Goal: Complete application form

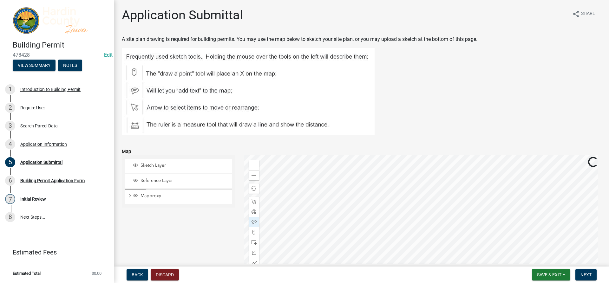
scroll to position [158, 0]
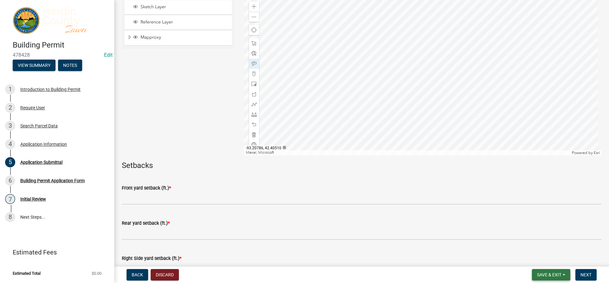
click at [553, 278] on button "Save & Exit" at bounding box center [551, 274] width 38 height 11
click at [549, 257] on button "Save & Exit" at bounding box center [544, 258] width 51 height 15
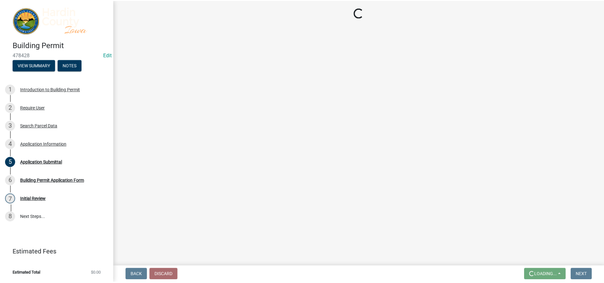
scroll to position [0, 0]
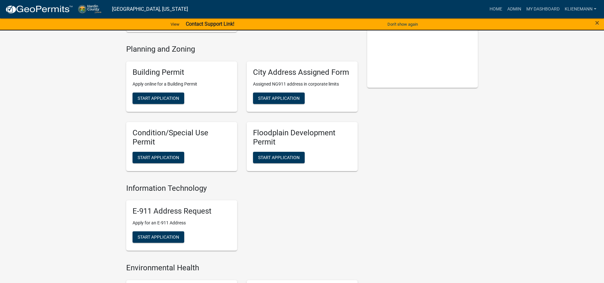
scroll to position [115, 0]
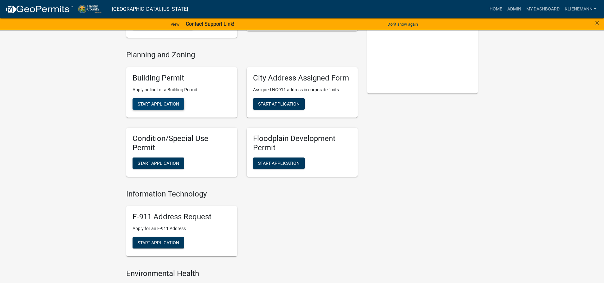
click at [158, 105] on span "Start Application" at bounding box center [159, 103] width 42 height 5
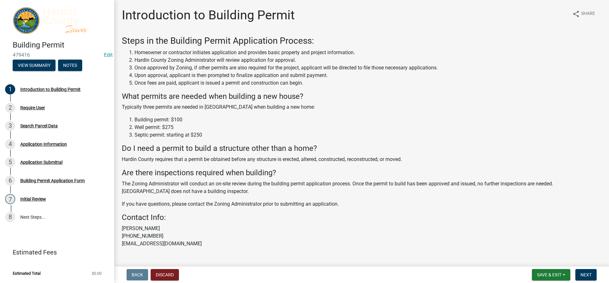
scroll to position [13, 0]
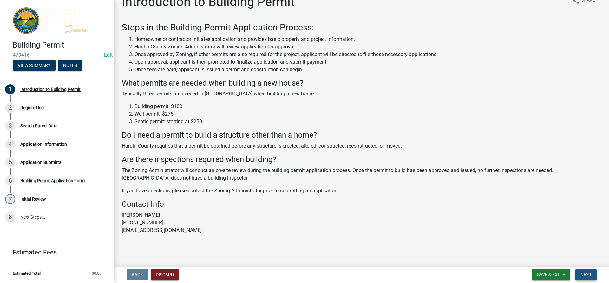
click at [584, 273] on span "Next" at bounding box center [585, 274] width 11 height 5
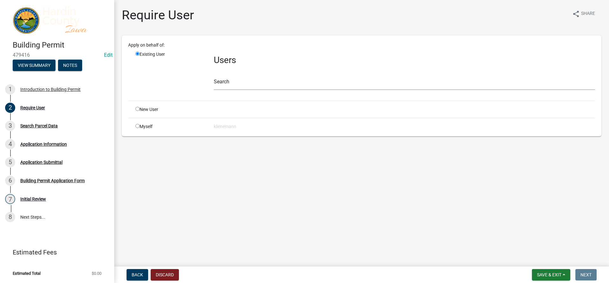
click at [139, 128] on div "Myself" at bounding box center [170, 126] width 78 height 7
click at [138, 126] on input "radio" at bounding box center [137, 126] width 4 height 4
radio input "true"
radio input "false"
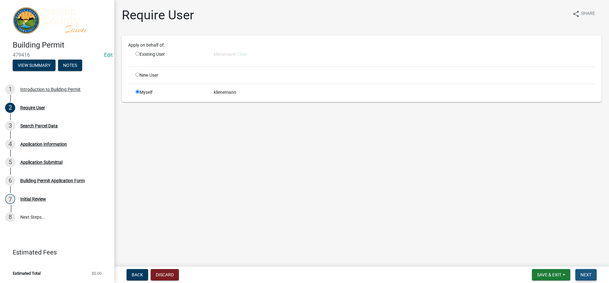
click at [581, 275] on span "Next" at bounding box center [585, 274] width 11 height 5
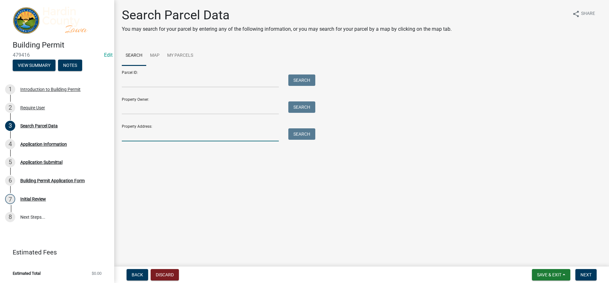
click at [192, 136] on input "Property Address:" at bounding box center [200, 134] width 157 height 13
type input "24080 130th"
click at [302, 135] on button "Search" at bounding box center [301, 133] width 27 height 11
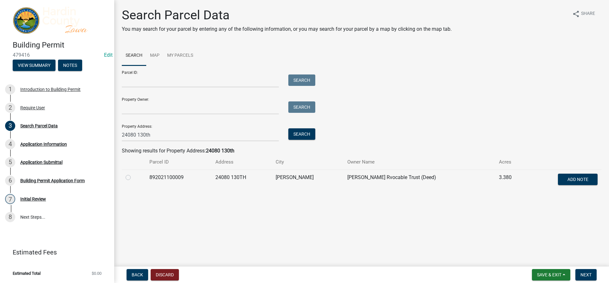
click at [133, 174] on label at bounding box center [133, 174] width 0 height 0
click at [133, 177] on input "radio" at bounding box center [135, 176] width 4 height 4
radio input "true"
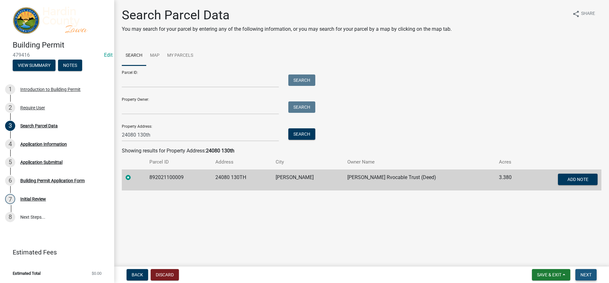
click at [582, 275] on span "Next" at bounding box center [585, 274] width 11 height 5
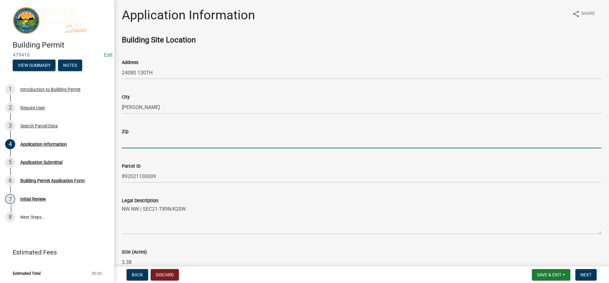
click at [158, 143] on input "Zip" at bounding box center [361, 141] width 479 height 13
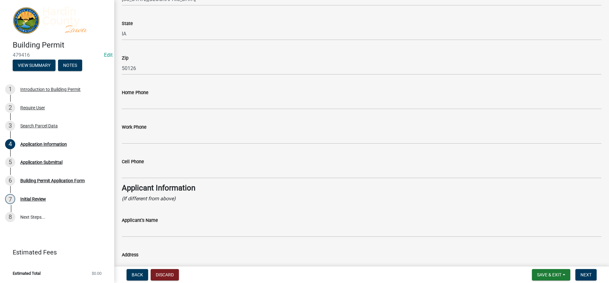
scroll to position [380, 0]
type input "50126"
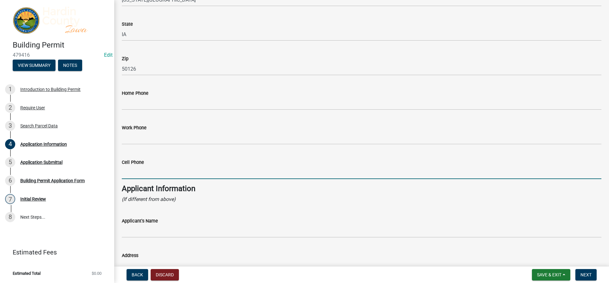
click at [153, 167] on input "Cell Phone" at bounding box center [361, 172] width 479 height 13
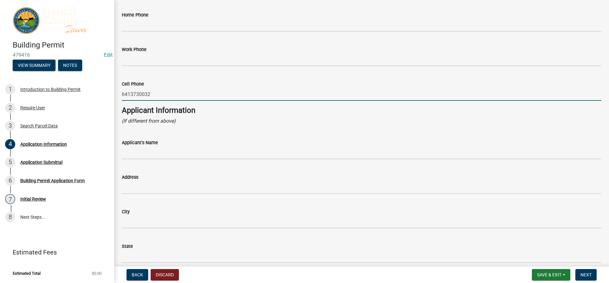
scroll to position [475, 0]
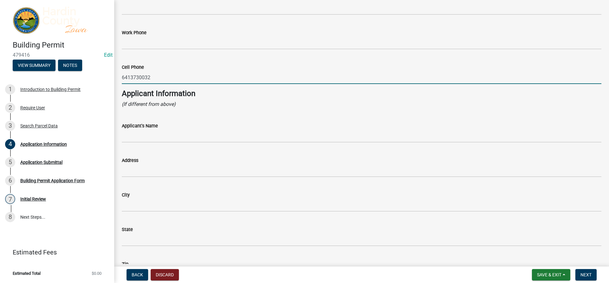
type input "6413730032"
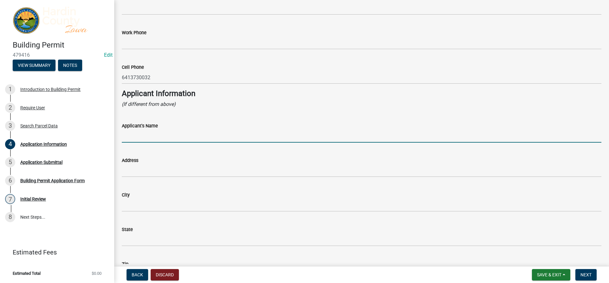
click at [152, 140] on input "Applicant's Name" at bounding box center [361, 136] width 479 height 13
click at [127, 136] on input "[PERSON_NAME]" at bounding box center [361, 136] width 479 height 13
click at [128, 134] on input "[PERSON_NAME]" at bounding box center [361, 136] width 479 height 13
type input "[PERSON_NAME]"
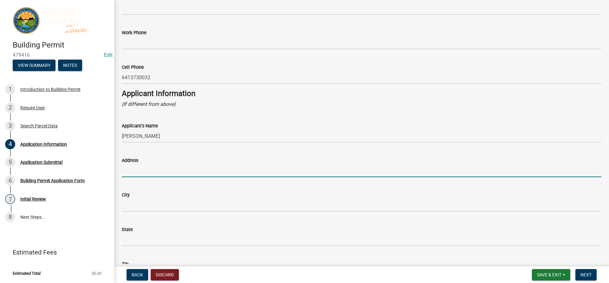
click at [145, 171] on input "Address" at bounding box center [361, 170] width 479 height 13
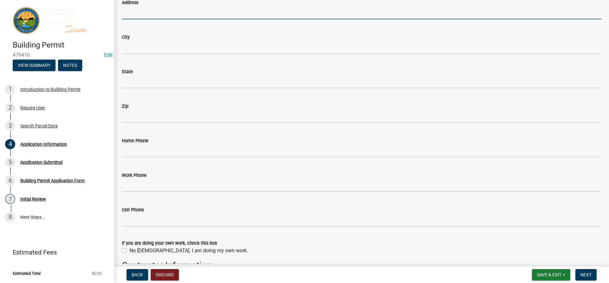
scroll to position [634, 0]
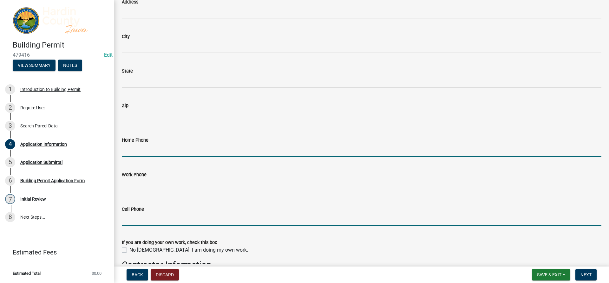
drag, startPoint x: 144, startPoint y: 221, endPoint x: 127, endPoint y: 157, distance: 65.9
click at [126, 157] on input "Home Phone" at bounding box center [361, 150] width 479 height 13
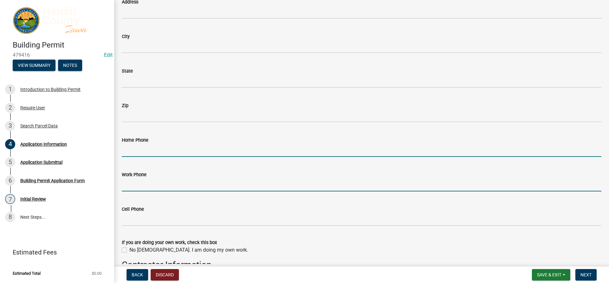
click at [140, 184] on input "Work Phone" at bounding box center [361, 184] width 479 height 13
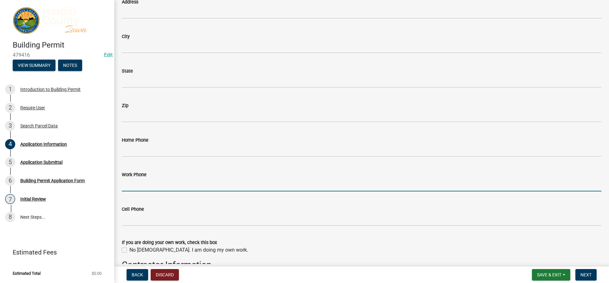
paste input "[PHONE_NUMBER]"
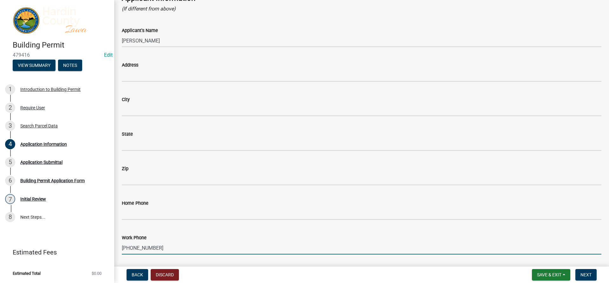
scroll to position [571, 0]
type input "[PHONE_NUMBER]"
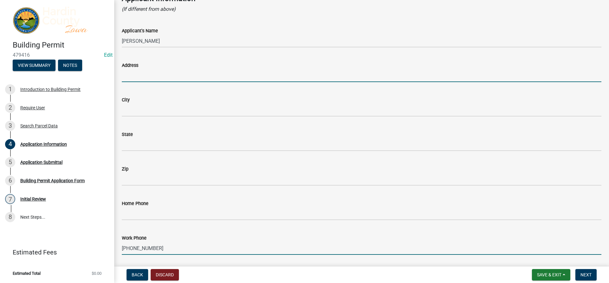
click at [150, 79] on input "Address" at bounding box center [361, 75] width 479 height 13
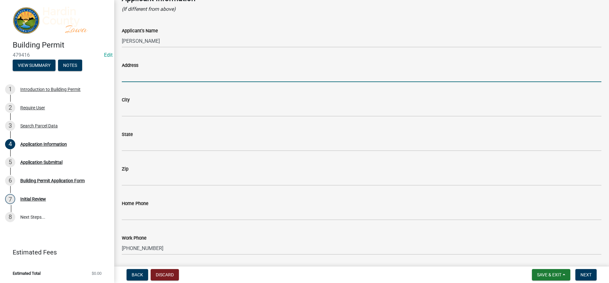
paste input "27826 US-[GEOGRAPHIC_DATA][PERSON_NAME]"
drag, startPoint x: 197, startPoint y: 77, endPoint x: 175, endPoint y: 81, distance: 23.1
click at [175, 81] on input "27826 US-[GEOGRAPHIC_DATA][PERSON_NAME]" at bounding box center [361, 75] width 479 height 13
type input "27826 US-65"
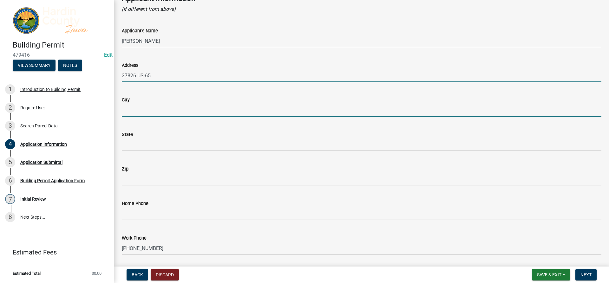
click at [164, 107] on input "City" at bounding box center [361, 110] width 479 height 13
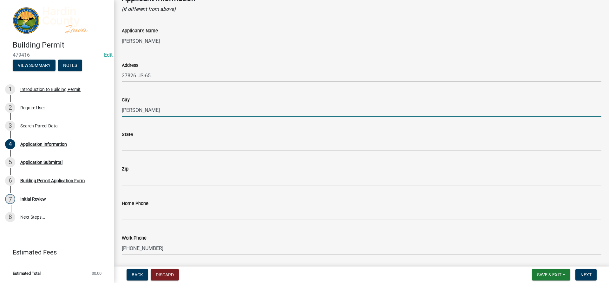
type input "[PERSON_NAME]"
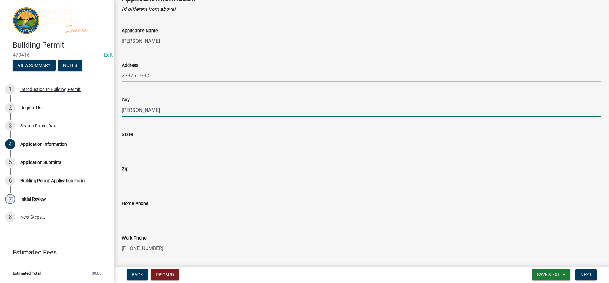
click at [157, 149] on input "State" at bounding box center [361, 144] width 479 height 13
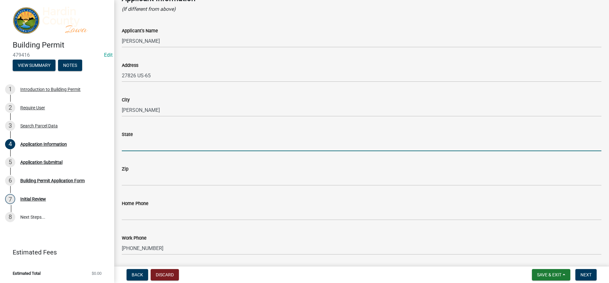
type input "IA"
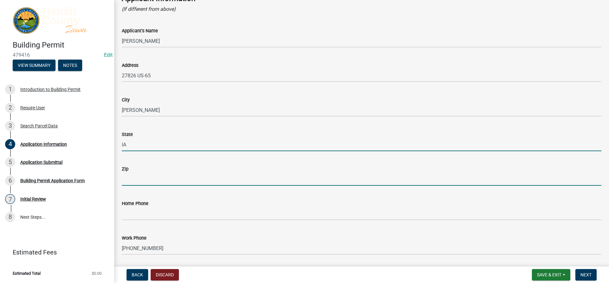
click at [151, 176] on input "Zip" at bounding box center [361, 179] width 479 height 13
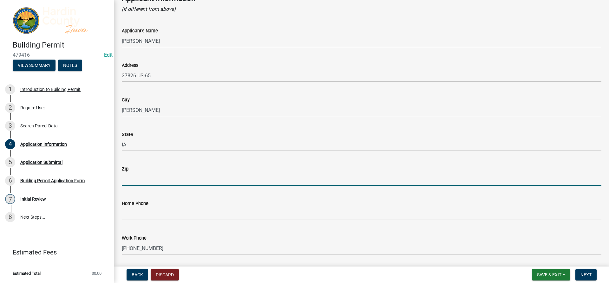
paste input "IA 50122"
drag, startPoint x: 129, startPoint y: 180, endPoint x: 124, endPoint y: 183, distance: 5.8
click at [124, 183] on input "IA 50122" at bounding box center [361, 179] width 479 height 13
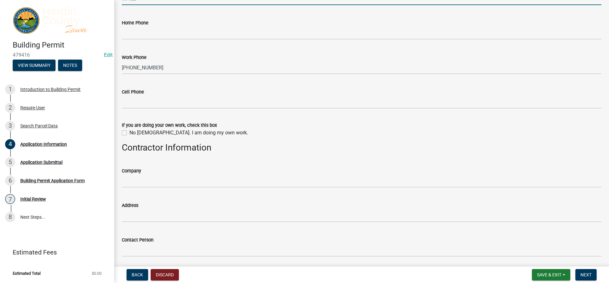
scroll to position [761, 0]
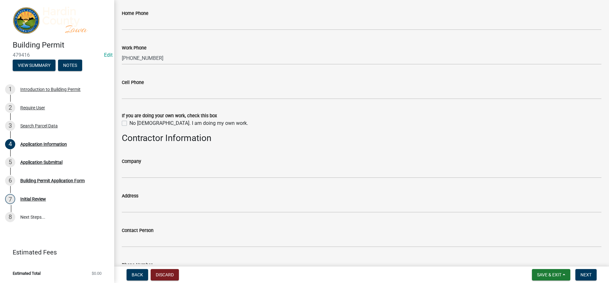
type input "50122"
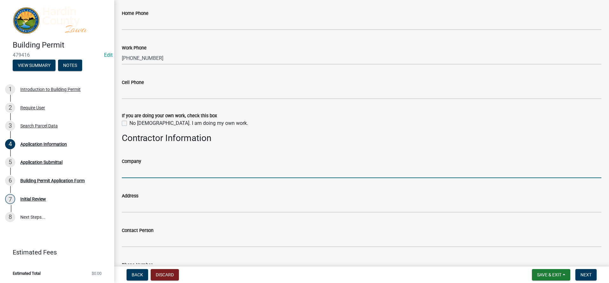
click at [144, 171] on input "Company" at bounding box center [361, 171] width 479 height 13
type input "Next Generation Buildings"
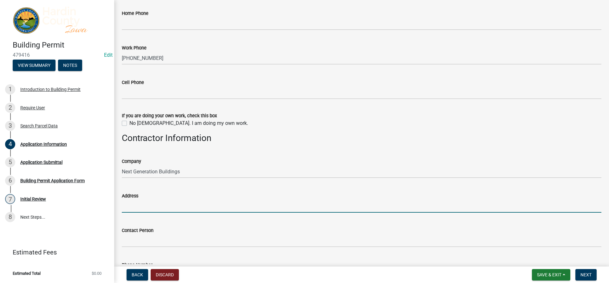
click at [150, 206] on input "Address" at bounding box center [361, 206] width 479 height 13
paste input "IA 50122"
type input "IA 50122"
drag, startPoint x: 151, startPoint y: 203, endPoint x: 105, endPoint y: 202, distance: 45.7
click at [105, 202] on div "Building Permit 479416 Edit View Summary Notes 1 Introduction to Building Permi…" at bounding box center [304, 141] width 609 height 283
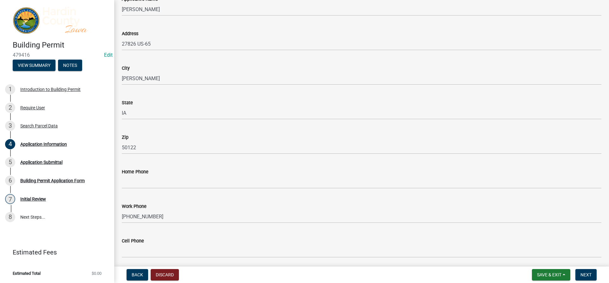
scroll to position [539, 0]
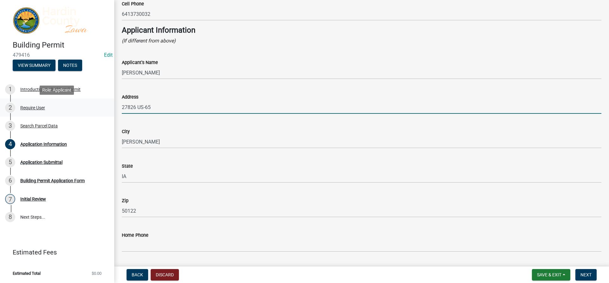
drag, startPoint x: 166, startPoint y: 108, endPoint x: 103, endPoint y: 100, distance: 63.9
click at [103, 100] on div "Building Permit 479416 Edit View Summary Notes 1 Introduction to Building Permi…" at bounding box center [304, 141] width 609 height 283
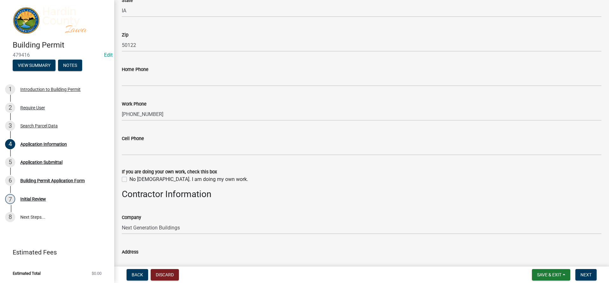
scroll to position [761, 0]
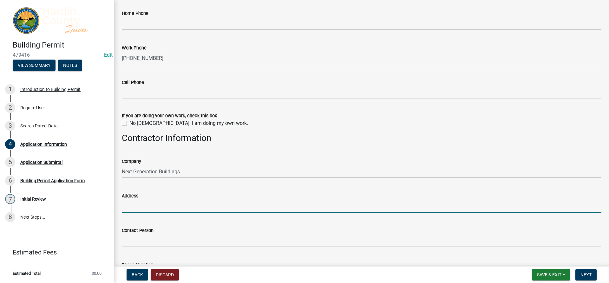
click at [135, 202] on input "Address" at bounding box center [361, 206] width 479 height 13
paste input "27826 US-65"
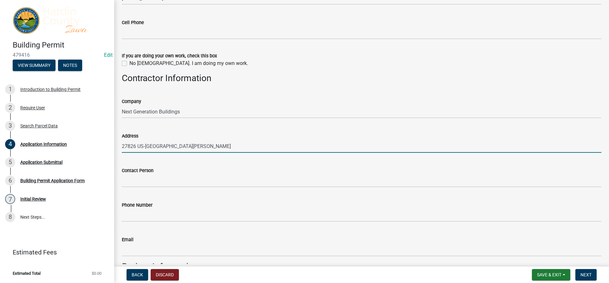
scroll to position [824, 0]
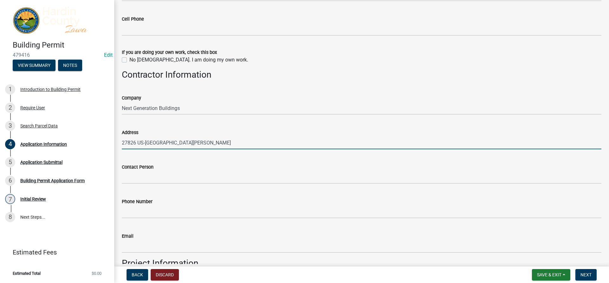
type input "27826 US-[GEOGRAPHIC_DATA][PERSON_NAME]"
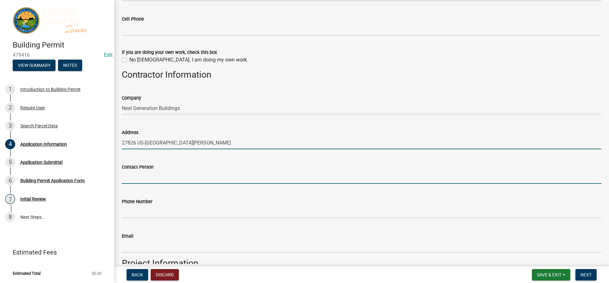
drag, startPoint x: 163, startPoint y: 180, endPoint x: 163, endPoint y: 177, distance: 3.5
click at [163, 180] on input "Contact Person" at bounding box center [361, 177] width 479 height 13
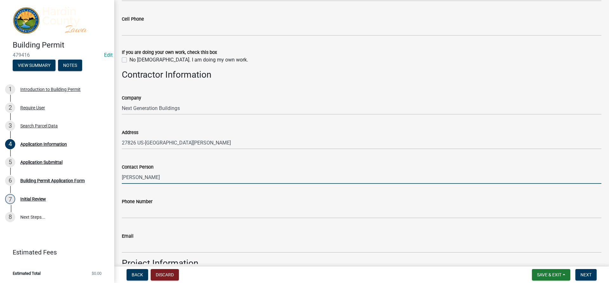
type input "[PERSON_NAME]"
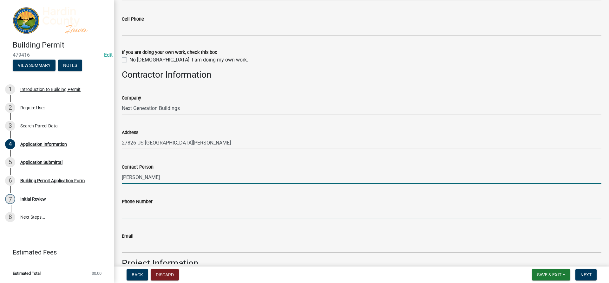
click at [140, 211] on input "Phone Number" at bounding box center [361, 211] width 479 height 13
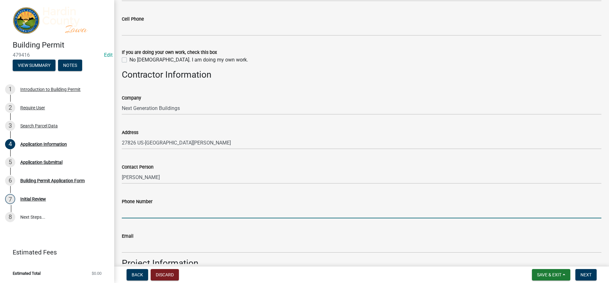
paste input "[PHONE_NUMBER]"
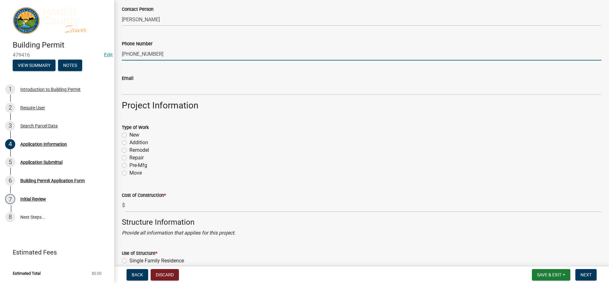
scroll to position [983, 0]
type input "[PHONE_NUMBER]"
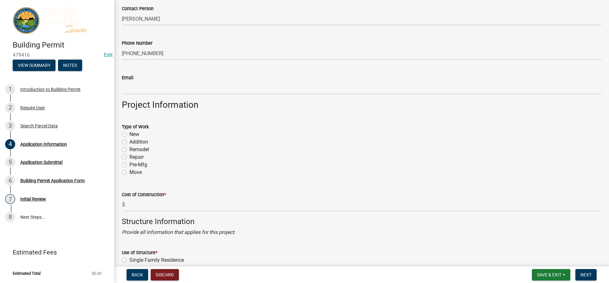
click at [134, 134] on label "New" at bounding box center [134, 135] width 10 height 8
click at [133, 134] on input "New" at bounding box center [131, 133] width 4 height 4
radio input "true"
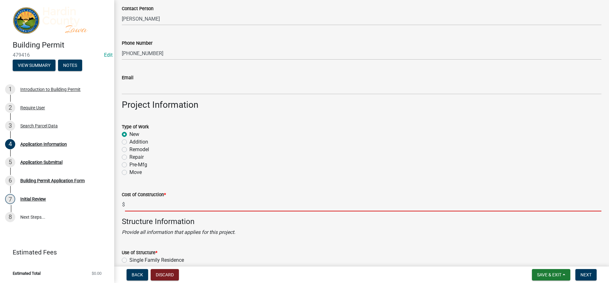
click at [159, 205] on input "text" at bounding box center [363, 204] width 476 height 13
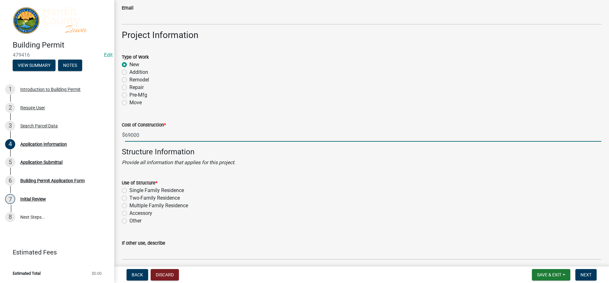
scroll to position [1078, 0]
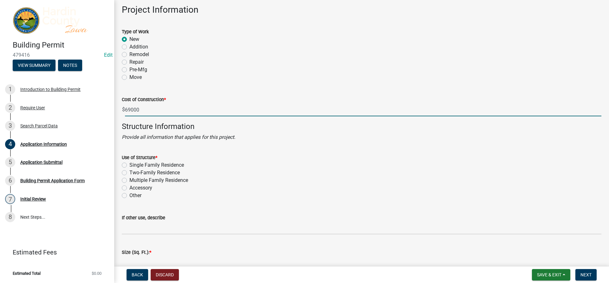
type input "69000"
click at [154, 165] on label "Single Family Residence" at bounding box center [156, 165] width 55 height 8
click at [133, 165] on input "Single Family Residence" at bounding box center [131, 163] width 4 height 4
radio input "true"
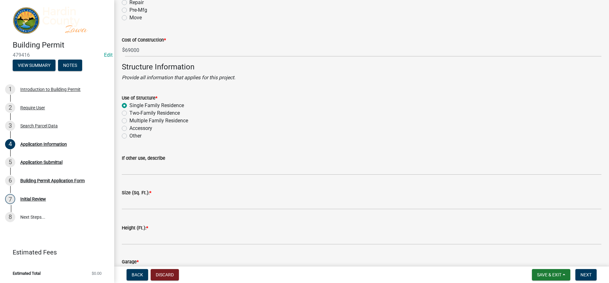
scroll to position [1141, 0]
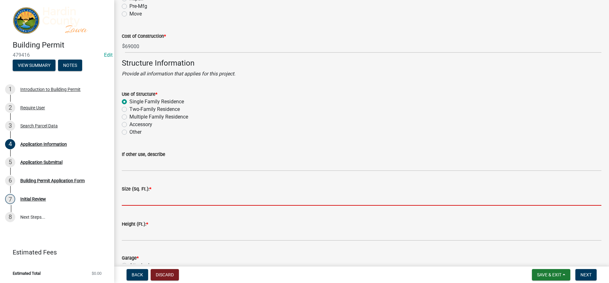
click at [161, 196] on input "text" at bounding box center [361, 199] width 479 height 13
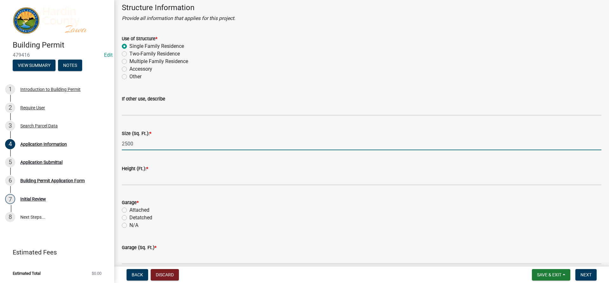
scroll to position [1205, 0]
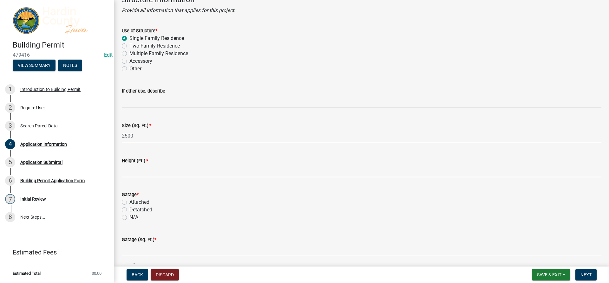
type input "2500"
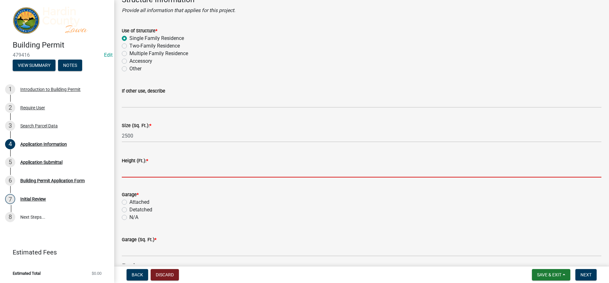
click at [148, 170] on input "text" at bounding box center [361, 171] width 479 height 13
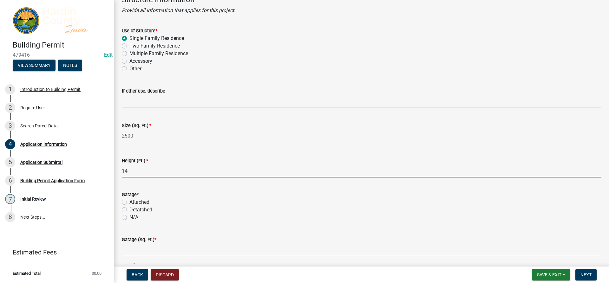
scroll to position [1236, 0]
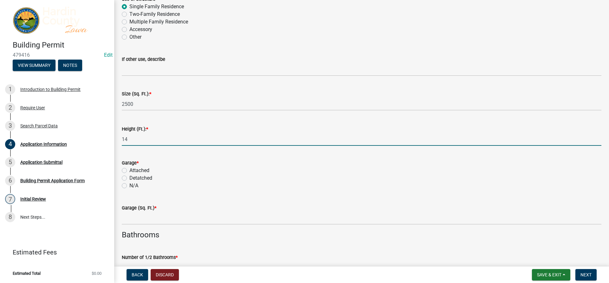
type input "14"
click at [148, 170] on label "Attached" at bounding box center [139, 171] width 20 height 8
click at [133, 170] on input "Attached" at bounding box center [131, 169] width 4 height 4
radio input "true"
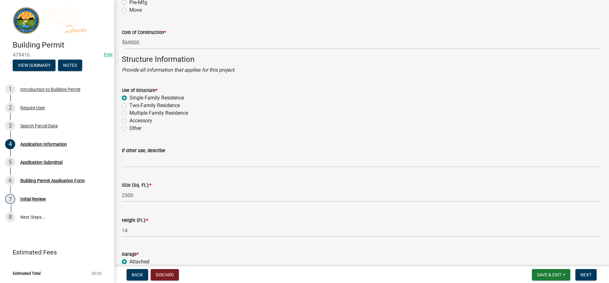
scroll to position [1141, 0]
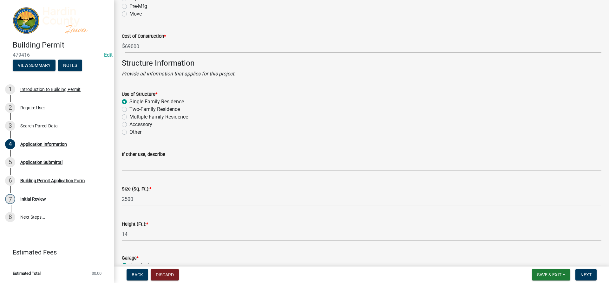
click at [141, 122] on label "Accessory" at bounding box center [140, 125] width 23 height 8
click at [133, 122] on input "Accessory" at bounding box center [131, 123] width 4 height 4
radio input "true"
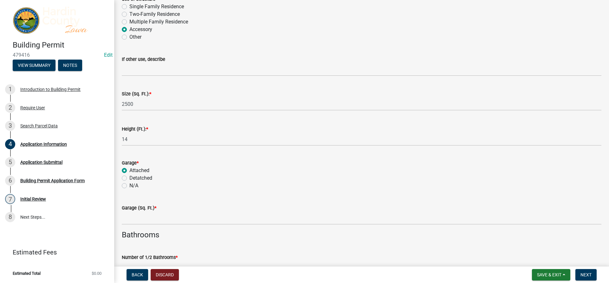
scroll to position [1300, 0]
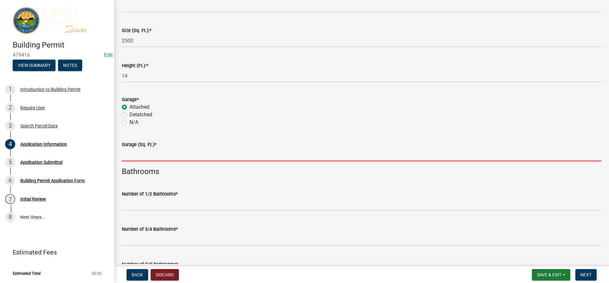
click at [140, 158] on input "text" at bounding box center [361, 154] width 479 height 13
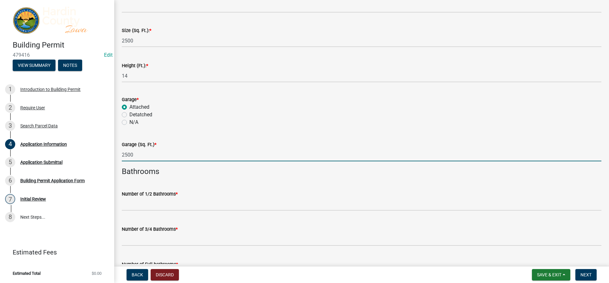
type input "2500"
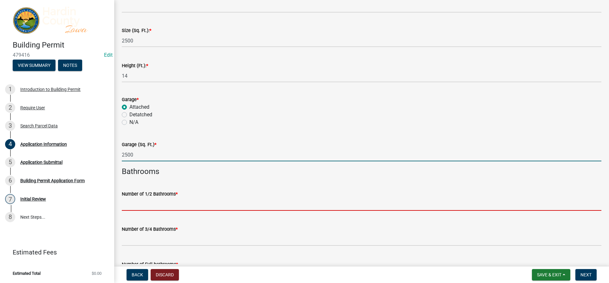
click at [140, 206] on input "text" at bounding box center [361, 204] width 479 height 13
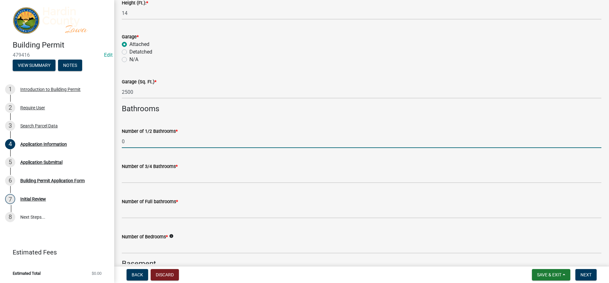
scroll to position [1363, 0]
type input "0"
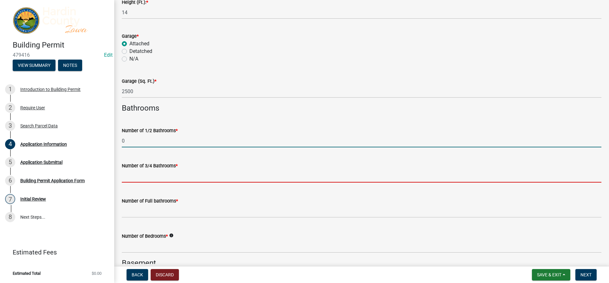
click at [165, 179] on input "text" at bounding box center [361, 176] width 479 height 13
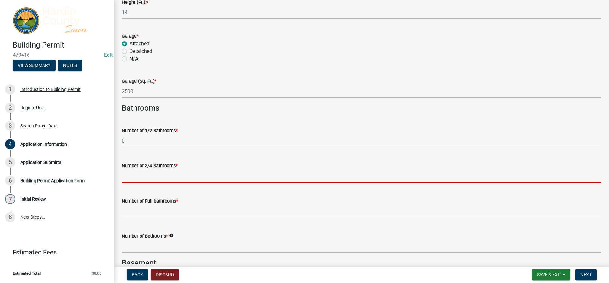
type input "0"
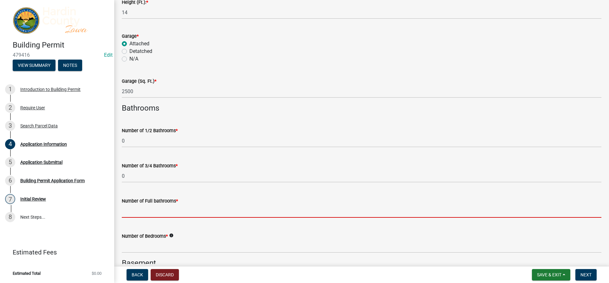
drag, startPoint x: 159, startPoint y: 210, endPoint x: 159, endPoint y: 206, distance: 3.8
click at [159, 210] on input "text" at bounding box center [361, 211] width 479 height 13
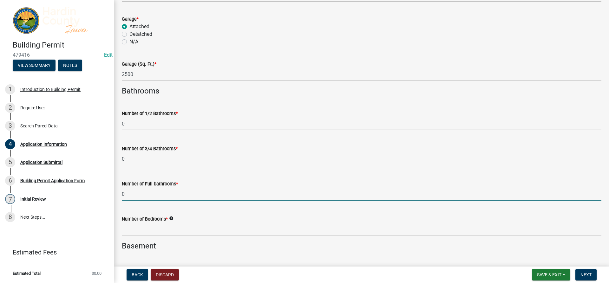
scroll to position [1395, 0]
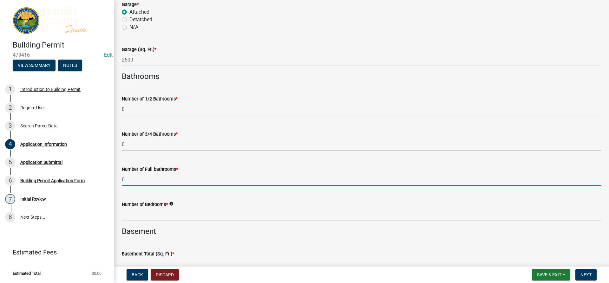
type input "0"
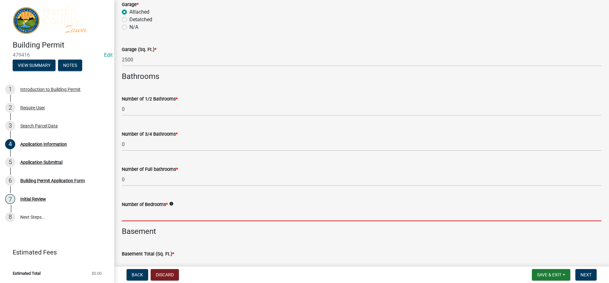
click at [145, 216] on input "text" at bounding box center [361, 214] width 479 height 13
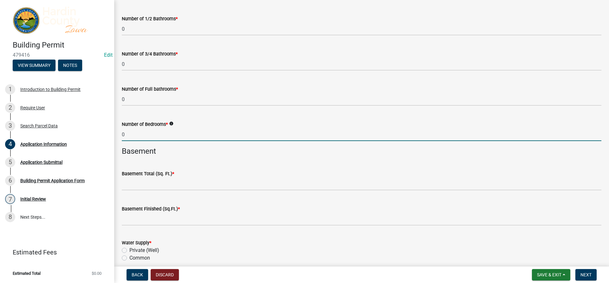
scroll to position [1490, 0]
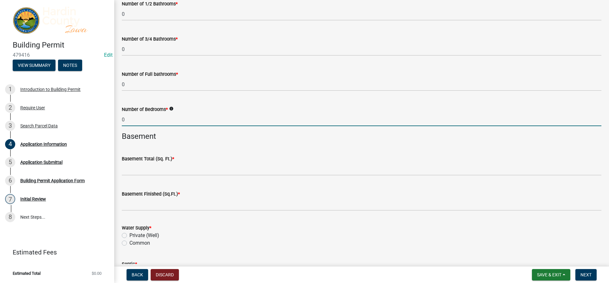
type input "0"
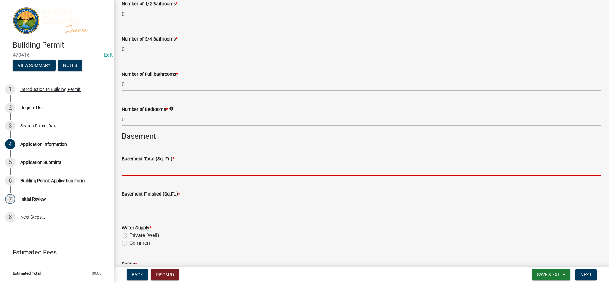
click at [152, 166] on input "text" at bounding box center [361, 169] width 479 height 13
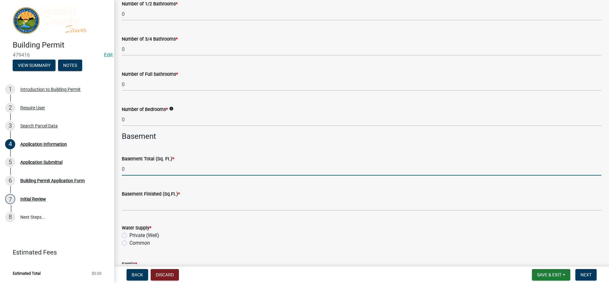
type input "0"
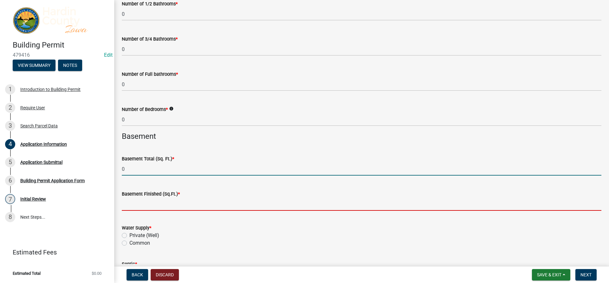
click at [157, 201] on input "text" at bounding box center [361, 204] width 479 height 13
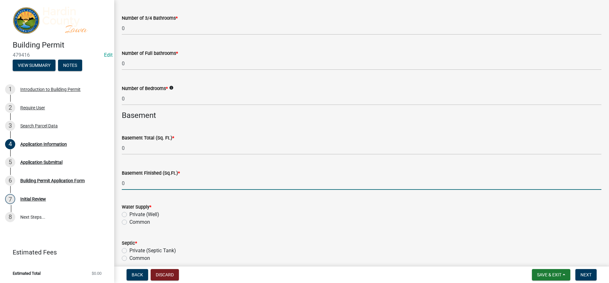
scroll to position [1522, 0]
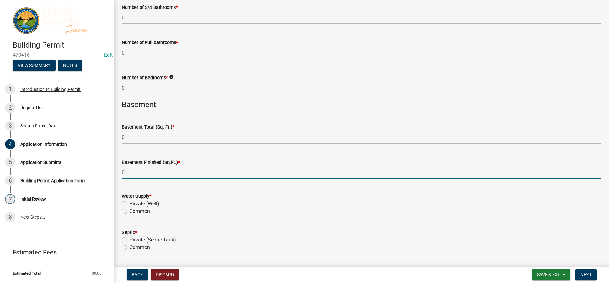
type input "0"
click at [150, 205] on label "Private (Well)" at bounding box center [144, 204] width 30 height 8
click at [133, 204] on input "Private (Well)" at bounding box center [131, 202] width 4 height 4
radio input "true"
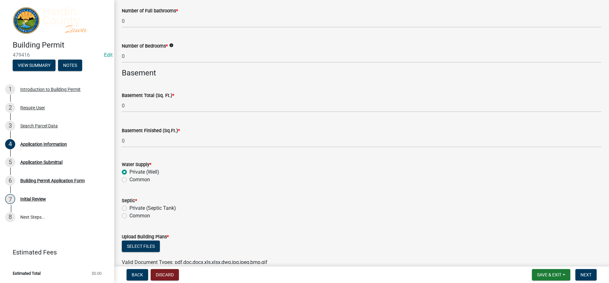
scroll to position [1585, 0]
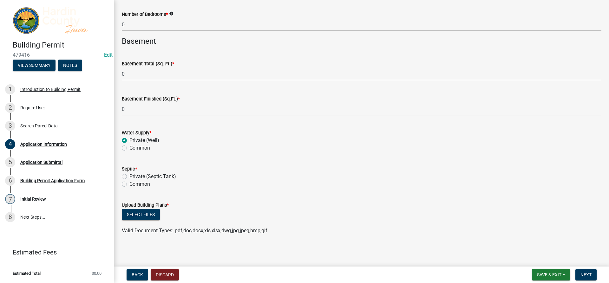
click at [136, 178] on label "Private (Septic Tank)" at bounding box center [152, 177] width 47 height 8
click at [133, 177] on input "Private (Septic Tank)" at bounding box center [131, 175] width 4 height 4
radio input "true"
click at [146, 215] on button "Select files" at bounding box center [141, 213] width 38 height 11
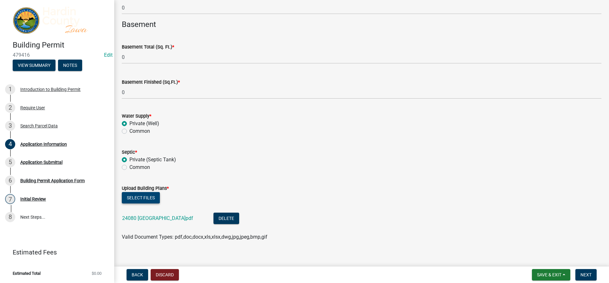
scroll to position [1609, 0]
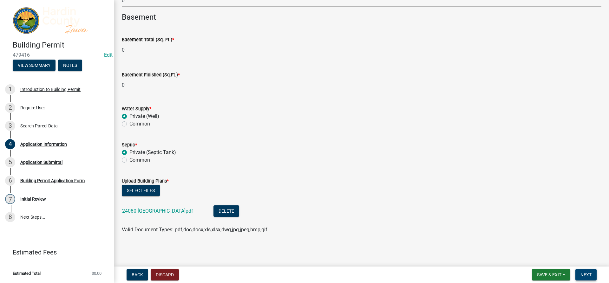
click at [590, 277] on span "Next" at bounding box center [585, 274] width 11 height 5
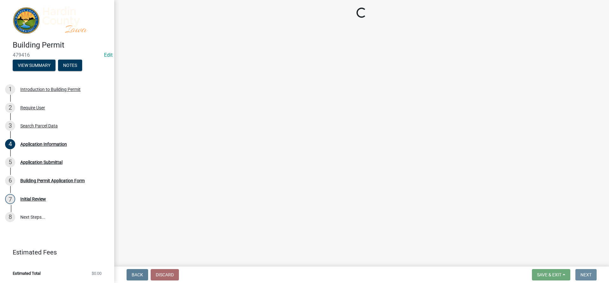
scroll to position [0, 0]
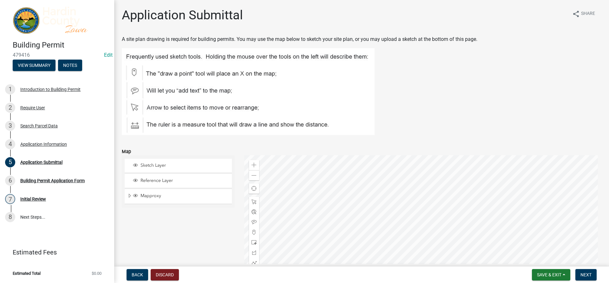
click at [377, 167] on div at bounding box center [422, 234] width 357 height 158
click at [384, 213] on div at bounding box center [422, 234] width 357 height 158
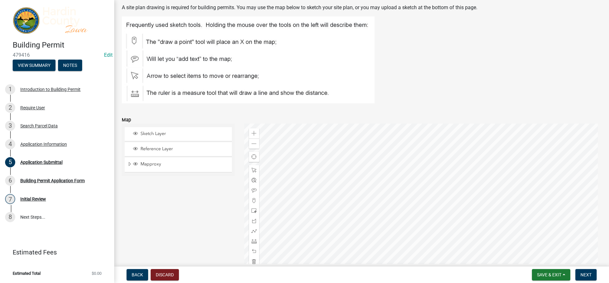
scroll to position [63, 0]
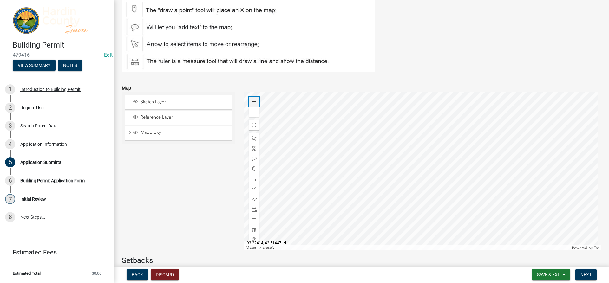
click at [255, 101] on span at bounding box center [253, 101] width 5 height 5
click at [421, 169] on div at bounding box center [422, 171] width 357 height 158
click at [251, 179] on span at bounding box center [253, 179] width 5 height 5
click at [249, 200] on div at bounding box center [254, 199] width 10 height 10
click at [426, 131] on div at bounding box center [422, 171] width 357 height 158
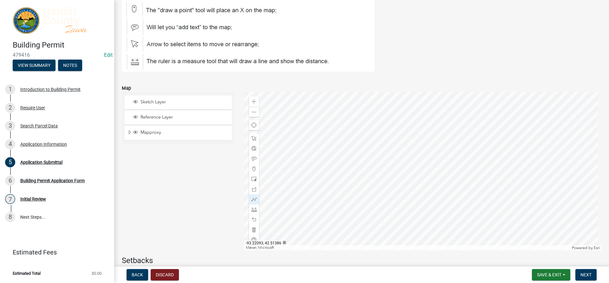
click at [408, 148] on div at bounding box center [422, 171] width 357 height 158
click at [417, 157] on div at bounding box center [422, 171] width 357 height 158
click at [433, 142] on div at bounding box center [422, 171] width 357 height 158
click at [424, 131] on div at bounding box center [422, 171] width 357 height 158
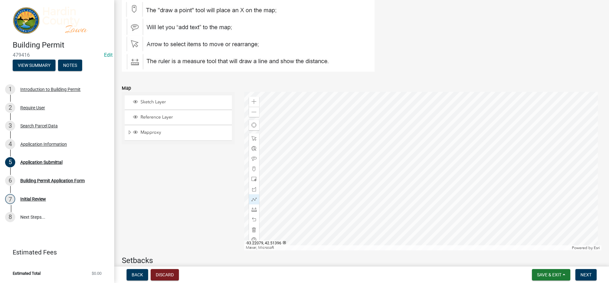
click at [425, 131] on div at bounding box center [422, 171] width 357 height 158
click at [420, 125] on div at bounding box center [422, 171] width 357 height 158
click at [432, 116] on div at bounding box center [422, 171] width 357 height 158
click at [446, 137] on div at bounding box center [422, 171] width 357 height 158
click at [446, 136] on div at bounding box center [422, 171] width 357 height 158
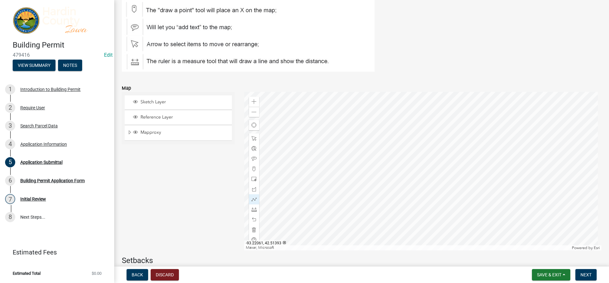
click at [446, 136] on div at bounding box center [422, 171] width 357 height 158
click at [251, 217] on div at bounding box center [254, 220] width 10 height 10
click at [425, 131] on div at bounding box center [422, 171] width 357 height 158
click at [422, 126] on div at bounding box center [422, 171] width 357 height 158
click at [434, 115] on div at bounding box center [422, 171] width 357 height 158
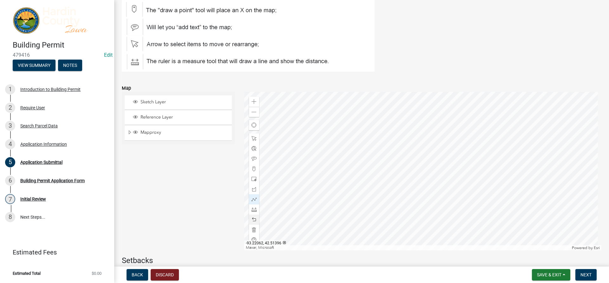
click at [445, 131] on div at bounding box center [422, 171] width 357 height 158
click at [434, 142] on div at bounding box center [422, 171] width 357 height 158
click at [410, 126] on div at bounding box center [422, 171] width 357 height 158
click at [393, 140] on div at bounding box center [422, 171] width 357 height 158
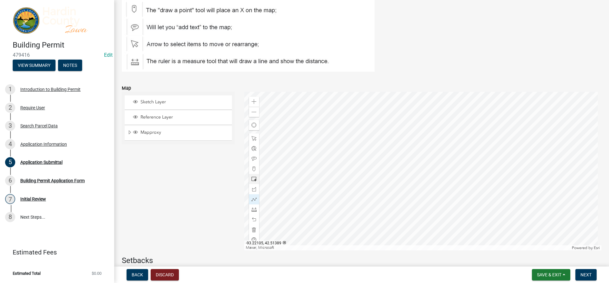
click at [395, 142] on div at bounding box center [422, 171] width 357 height 158
click at [411, 129] on div at bounding box center [422, 171] width 357 height 158
click at [414, 132] on div at bounding box center [422, 171] width 357 height 158
click at [398, 145] on div at bounding box center [422, 171] width 357 height 158
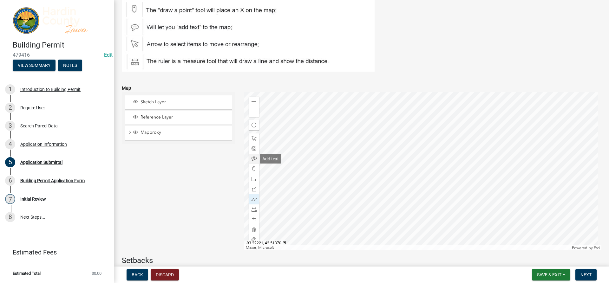
click at [253, 156] on div at bounding box center [254, 159] width 10 height 10
click at [456, 122] on div at bounding box center [422, 171] width 357 height 158
click at [430, 150] on div at bounding box center [422, 171] width 357 height 158
click at [403, 121] on div at bounding box center [422, 171] width 357 height 158
click at [251, 114] on span at bounding box center [253, 112] width 5 height 5
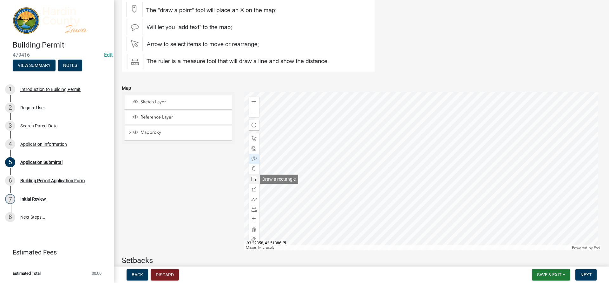
click at [249, 178] on div at bounding box center [254, 179] width 10 height 10
click at [419, 124] on div at bounding box center [422, 171] width 357 height 158
click at [252, 196] on div at bounding box center [254, 199] width 10 height 10
click at [257, 159] on div at bounding box center [254, 159] width 10 height 10
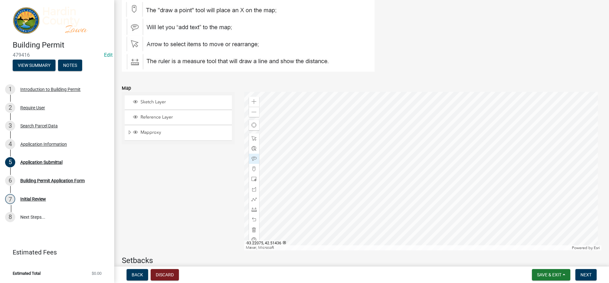
click at [424, 120] on div at bounding box center [422, 171] width 357 height 158
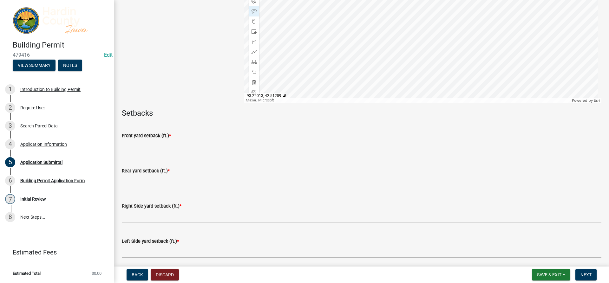
scroll to position [222, 0]
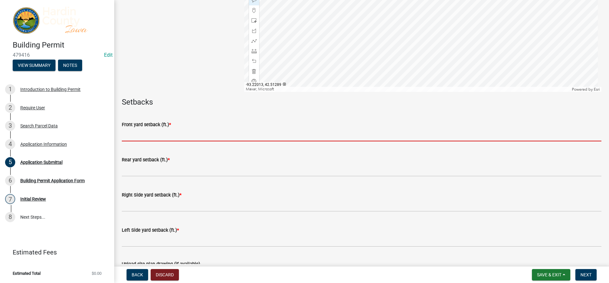
click at [278, 139] on input "text" at bounding box center [361, 134] width 479 height 13
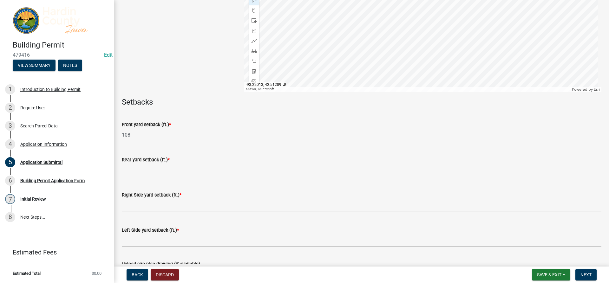
type input "108"
click at [285, 162] on div "Rear yard setback (ft.) *" at bounding box center [361, 160] width 479 height 8
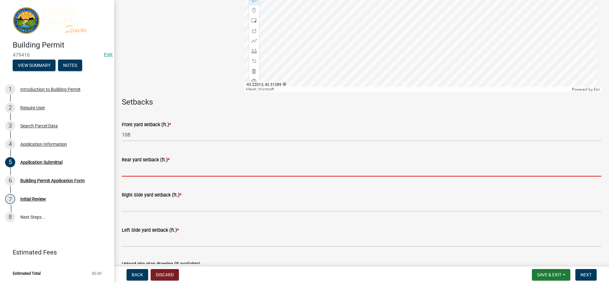
click at [286, 169] on input "text" at bounding box center [361, 170] width 479 height 13
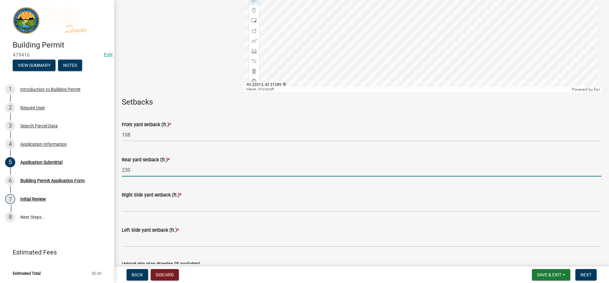
type input "230"
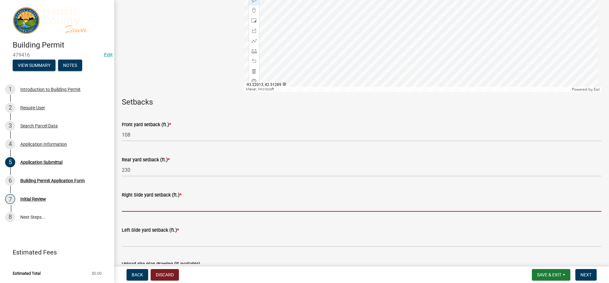
click at [275, 206] on input "text" at bounding box center [361, 205] width 479 height 13
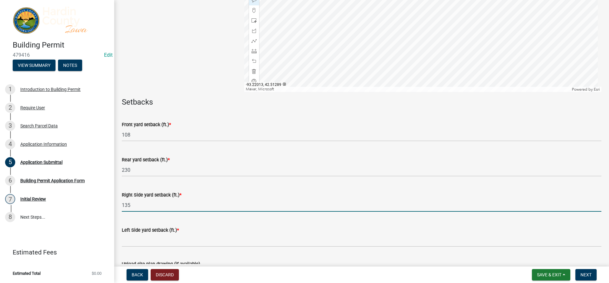
type input "135"
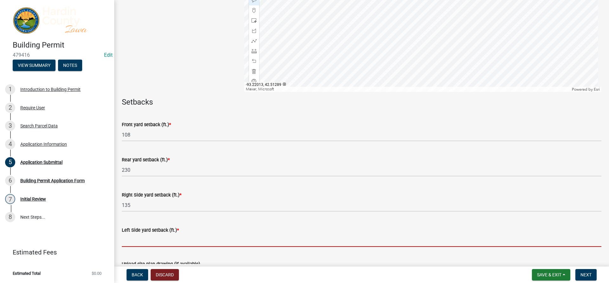
click at [270, 238] on input "text" at bounding box center [361, 240] width 479 height 13
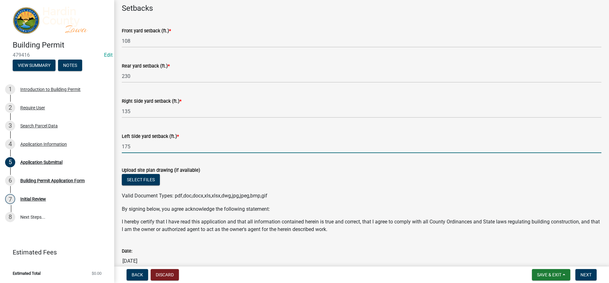
scroll to position [317, 0]
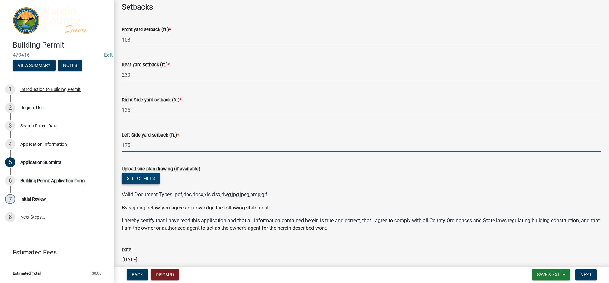
type input "175"
click at [154, 182] on button "Select files" at bounding box center [141, 178] width 38 height 11
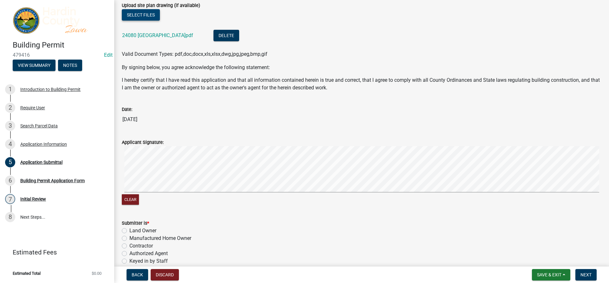
scroll to position [507, 0]
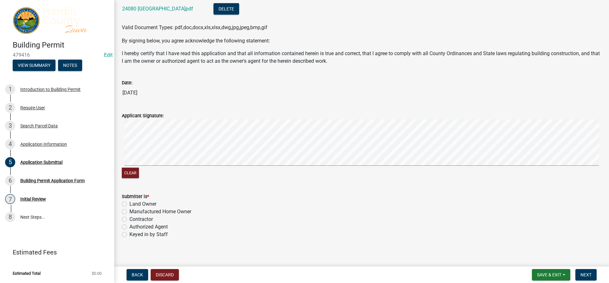
click at [158, 227] on label "Authorized Agent" at bounding box center [148, 227] width 38 height 8
click at [133, 227] on input "Authorized Agent" at bounding box center [131, 225] width 4 height 4
radio input "true"
click at [156, 234] on label "Keyed in by Staff" at bounding box center [148, 235] width 38 height 8
click at [133, 234] on input "Keyed in by Staff" at bounding box center [131, 233] width 4 height 4
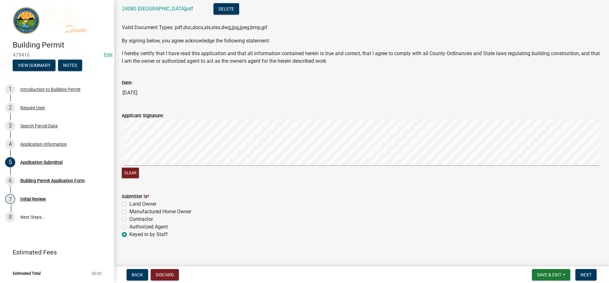
radio input "true"
click at [593, 274] on button "Next" at bounding box center [585, 274] width 21 height 11
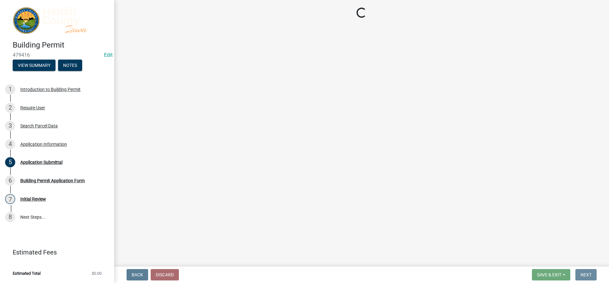
scroll to position [0, 0]
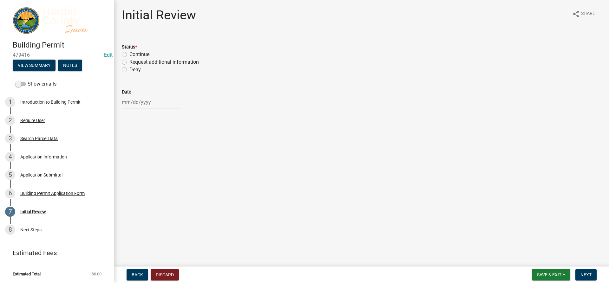
click at [140, 53] on label "Continue" at bounding box center [139, 55] width 20 height 8
click at [133, 53] on input "Continue" at bounding box center [131, 53] width 4 height 4
radio input "true"
select select "9"
select select "2025"
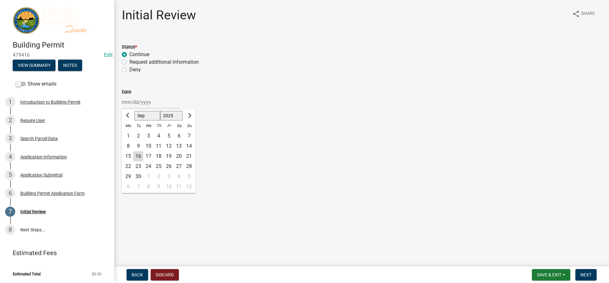
click at [139, 107] on div "[PERSON_NAME] Feb Mar Apr [PERSON_NAME][DATE] Oct Nov [DATE] 1526 1527 1528 152…" at bounding box center [151, 102] width 58 height 13
click at [140, 156] on div "16" at bounding box center [138, 156] width 10 height 10
type input "[DATE]"
click at [590, 278] on button "Next" at bounding box center [585, 274] width 21 height 11
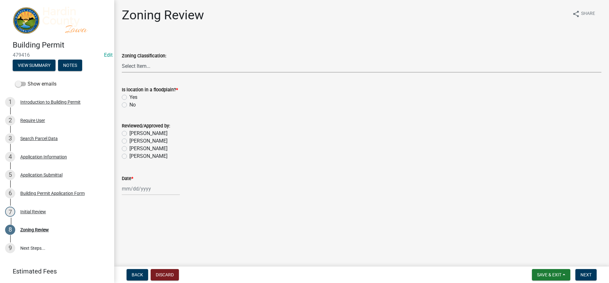
click at [159, 64] on select "Select Item... A - Agricultural R-1 - Single Family Residential R-2 - Multi-Fam…" at bounding box center [361, 66] width 479 height 13
click at [122, 60] on select "Select Item... A - Agricultural R-1 - Single Family Residential R-2 - Multi-Fam…" at bounding box center [361, 66] width 479 height 13
select select "cde34027-c2e6-4375-ad0d-1a97383c127e"
click at [127, 104] on div "No" at bounding box center [361, 105] width 479 height 8
click at [128, 103] on div "No" at bounding box center [361, 105] width 479 height 8
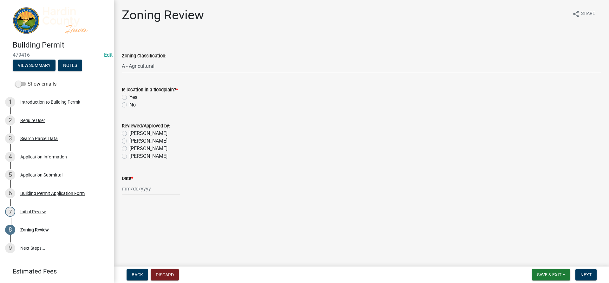
click at [129, 105] on label "No" at bounding box center [132, 105] width 6 height 8
click at [129, 105] on input "No" at bounding box center [131, 103] width 4 height 4
radio input "true"
click at [134, 130] on label "[PERSON_NAME]" at bounding box center [148, 134] width 38 height 8
click at [133, 130] on input "[PERSON_NAME]" at bounding box center [131, 132] width 4 height 4
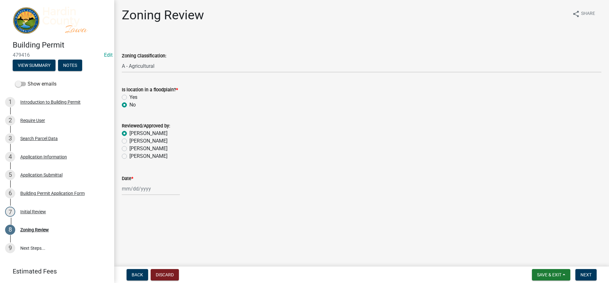
radio input "true"
click at [140, 189] on div at bounding box center [151, 188] width 58 height 13
select select "9"
select select "2025"
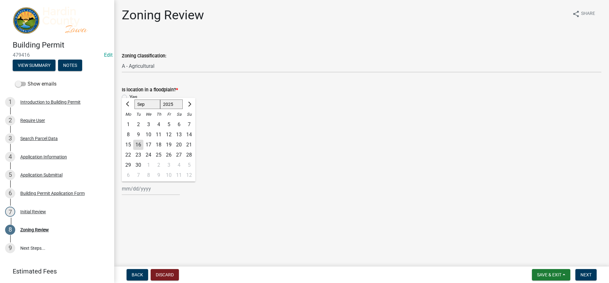
click at [140, 144] on div "16" at bounding box center [138, 145] width 10 height 10
type input "[DATE]"
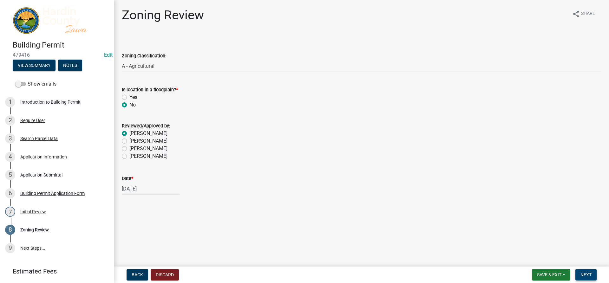
click at [585, 273] on span "Next" at bounding box center [585, 274] width 11 height 5
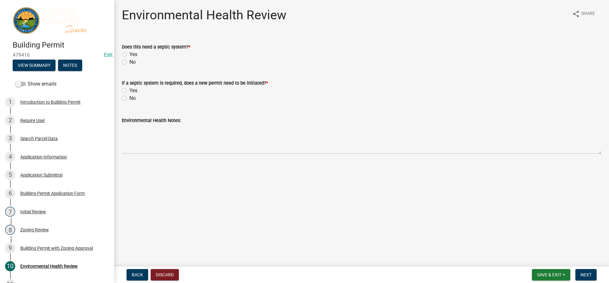
click at [129, 61] on label "No" at bounding box center [132, 62] width 6 height 8
click at [129, 61] on input "No" at bounding box center [131, 60] width 4 height 4
radio input "true"
click at [129, 61] on label "No" at bounding box center [132, 62] width 6 height 8
click at [129, 61] on input "No" at bounding box center [131, 60] width 4 height 4
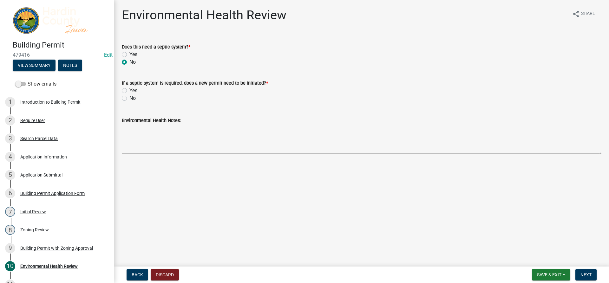
click at [129, 99] on label "No" at bounding box center [132, 98] width 6 height 8
click at [129, 99] on input "No" at bounding box center [131, 96] width 4 height 4
radio input "true"
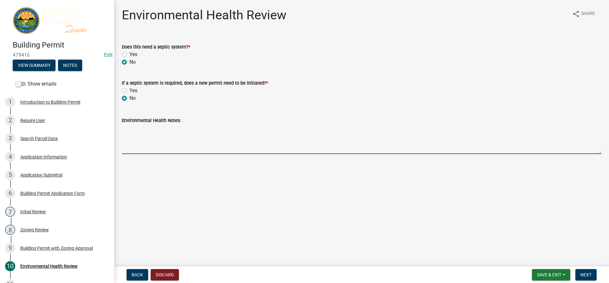
click at [292, 145] on textarea "Environmental Health Notes:" at bounding box center [361, 139] width 479 height 30
type textarea "W"
type textarea "NA"
click at [592, 272] on button "Next" at bounding box center [585, 274] width 21 height 11
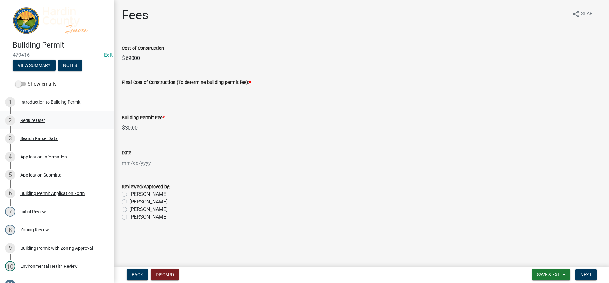
drag, startPoint x: 146, startPoint y: 126, endPoint x: 80, endPoint y: 116, distance: 66.8
click at [80, 116] on div "Building Permit 479416 Edit View Summary Notes Show emails 1 Introduction to Bu…" at bounding box center [304, 141] width 609 height 283
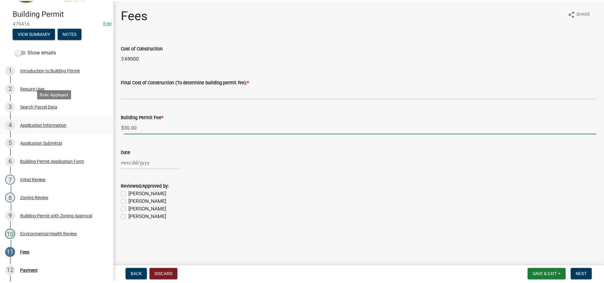
scroll to position [63, 0]
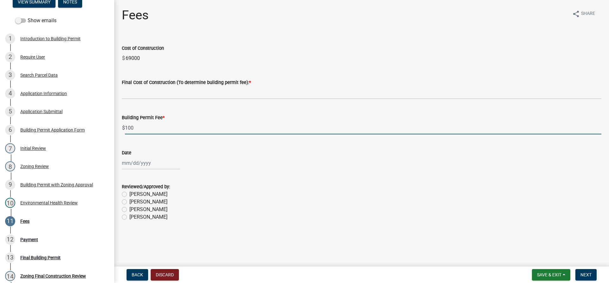
type input "100"
click at [134, 165] on div at bounding box center [151, 163] width 58 height 13
select select "9"
select select "2025"
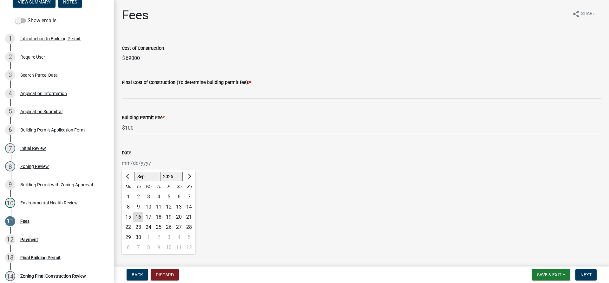
click at [139, 217] on div "16" at bounding box center [138, 217] width 10 height 10
type input "[DATE]"
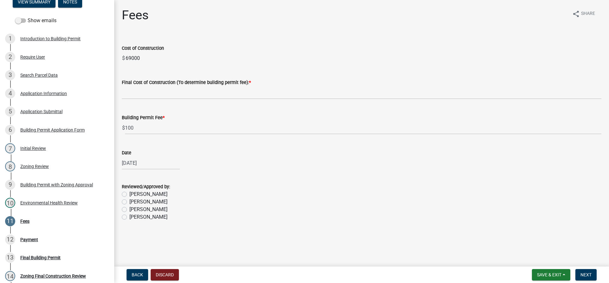
click at [148, 194] on label "[PERSON_NAME]" at bounding box center [148, 195] width 38 height 8
click at [133, 194] on input "[PERSON_NAME]" at bounding box center [131, 193] width 4 height 4
radio input "true"
click at [586, 272] on span "Next" at bounding box center [585, 274] width 11 height 5
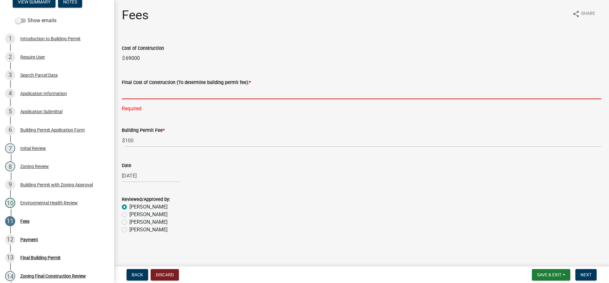
click at [156, 98] on input "text" at bounding box center [361, 92] width 479 height 13
click at [549, 276] on span "Save & Exit" at bounding box center [549, 274] width 24 height 5
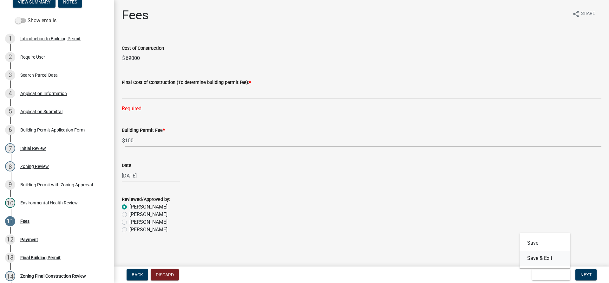
click at [547, 253] on button "Save & Exit" at bounding box center [544, 258] width 51 height 15
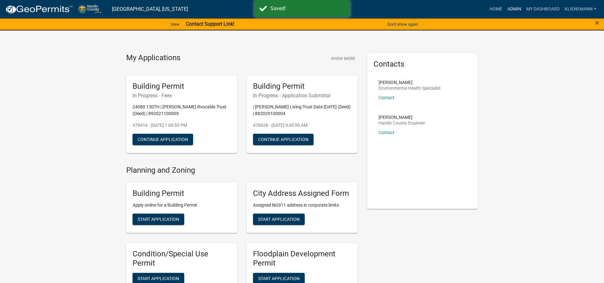
click at [512, 9] on link "Admin" at bounding box center [514, 9] width 19 height 12
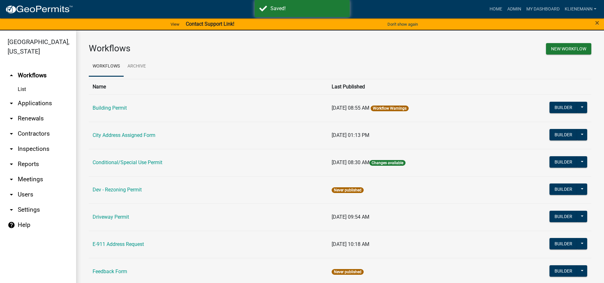
click at [44, 96] on link "arrow_drop_down Applications" at bounding box center [38, 103] width 76 height 15
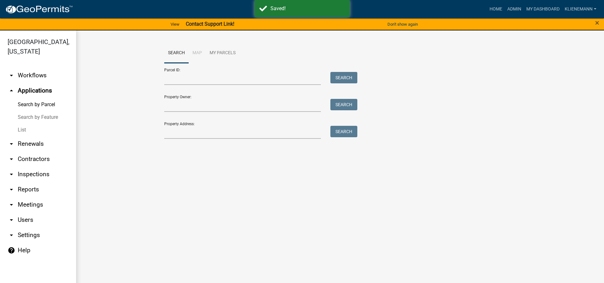
click at [40, 124] on link "List" at bounding box center [38, 130] width 76 height 13
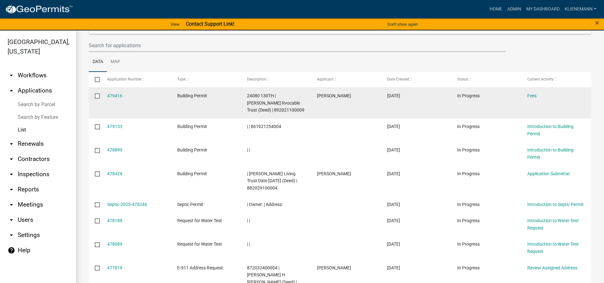
scroll to position [63, 0]
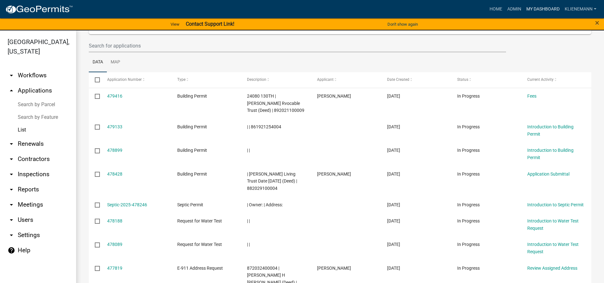
click at [530, 10] on link "My Dashboard" at bounding box center [543, 9] width 38 height 12
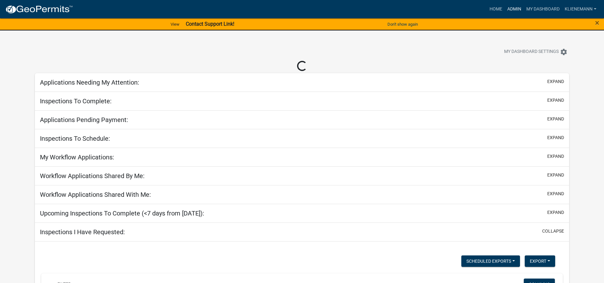
click at [513, 8] on link "Admin" at bounding box center [514, 9] width 19 height 12
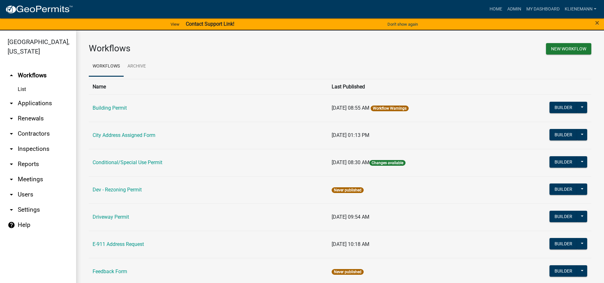
click at [28, 96] on link "arrow_drop_down Applications" at bounding box center [38, 103] width 76 height 15
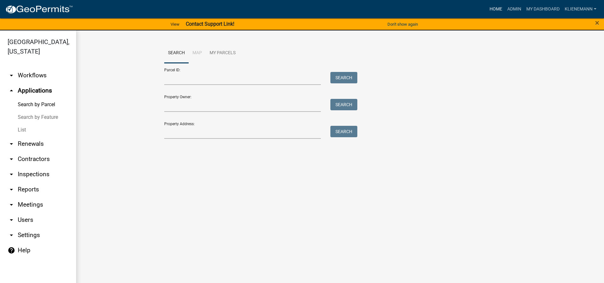
click at [498, 10] on link "Home" at bounding box center [496, 9] width 18 height 12
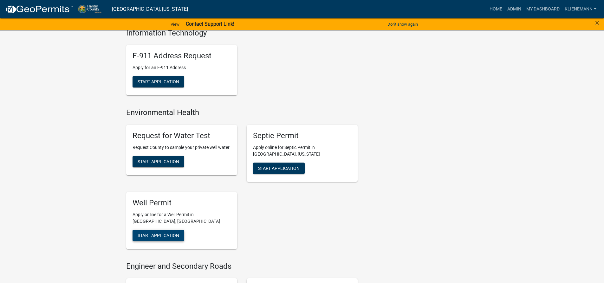
scroll to position [349, 0]
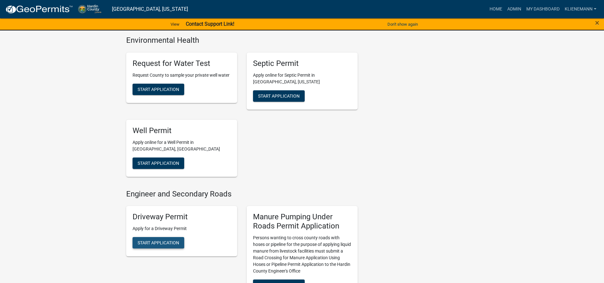
click at [177, 237] on button "Start Application" at bounding box center [159, 242] width 52 height 11
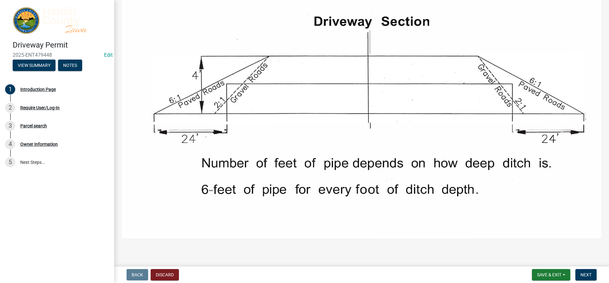
scroll to position [267, 0]
click at [581, 271] on button "Next" at bounding box center [585, 274] width 21 height 11
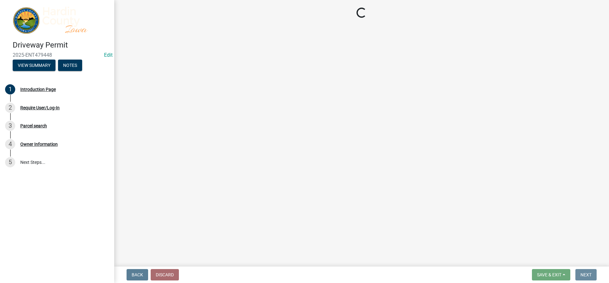
scroll to position [0, 0]
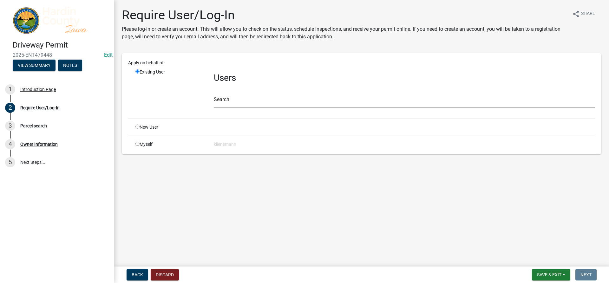
click at [140, 145] on div "Myself" at bounding box center [170, 144] width 78 height 7
click at [138, 145] on input "radio" at bounding box center [137, 144] width 4 height 4
radio input "true"
radio input "false"
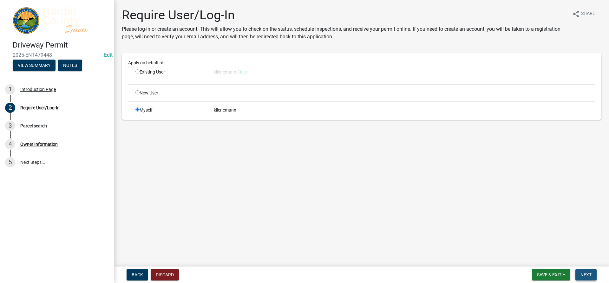
click at [580, 273] on span "Next" at bounding box center [585, 274] width 11 height 5
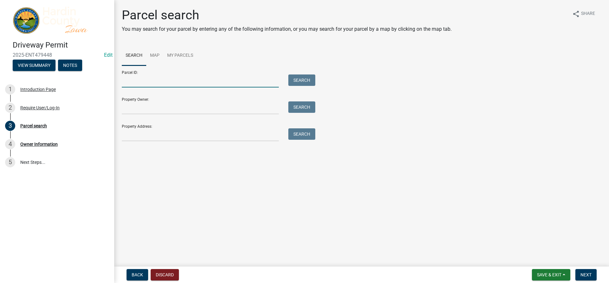
click at [158, 83] on input "Parcel ID:" at bounding box center [200, 80] width 157 height 13
type input "882029100004"
click at [312, 81] on button "Search" at bounding box center [301, 79] width 27 height 11
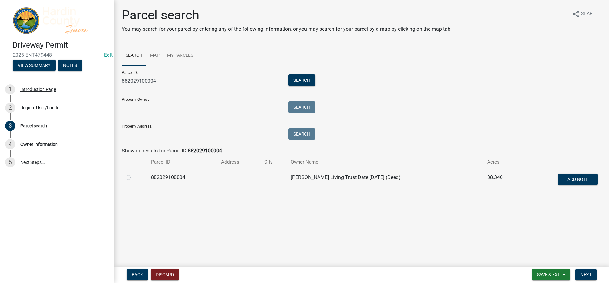
click at [133, 174] on label at bounding box center [133, 174] width 0 height 0
click at [133, 178] on input "radio" at bounding box center [135, 176] width 4 height 4
radio input "true"
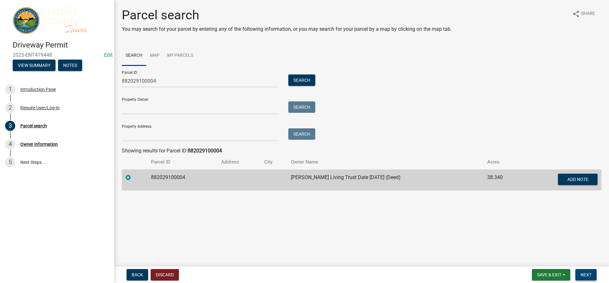
click at [585, 276] on span "Next" at bounding box center [585, 274] width 11 height 5
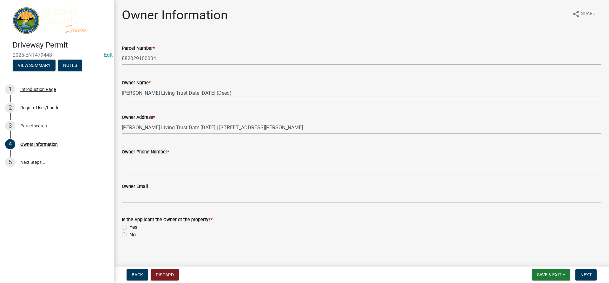
scroll to position [5, 0]
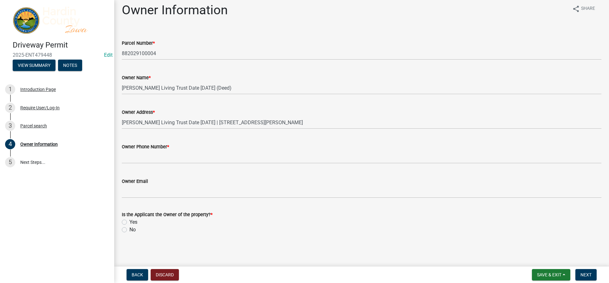
click at [129, 229] on label "No" at bounding box center [132, 230] width 6 height 8
click at [129, 229] on input "No" at bounding box center [131, 228] width 4 height 4
radio input "true"
click at [129, 229] on label "No" at bounding box center [132, 230] width 6 height 8
click at [129, 229] on input "No" at bounding box center [131, 228] width 4 height 4
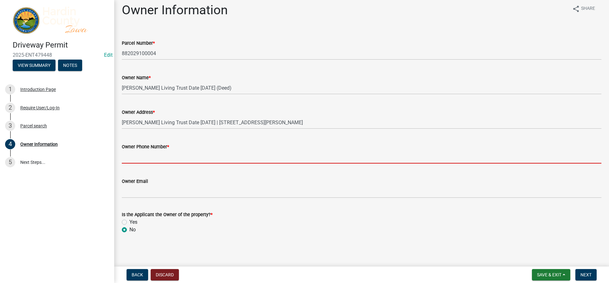
click at [145, 159] on input "Owner Phone Number *" at bounding box center [361, 157] width 479 height 13
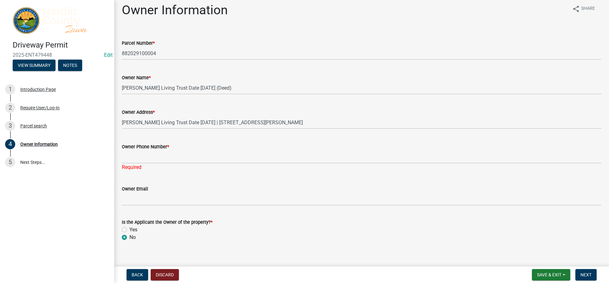
scroll to position [13, 0]
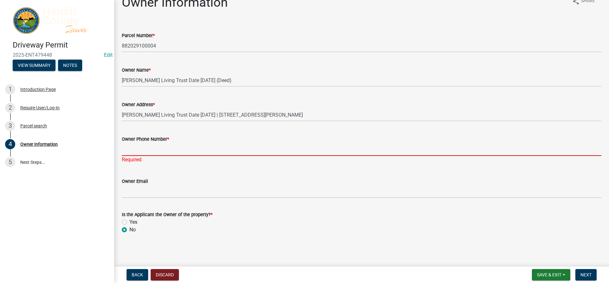
click at [163, 144] on input "Owner Phone Number *" at bounding box center [361, 149] width 479 height 13
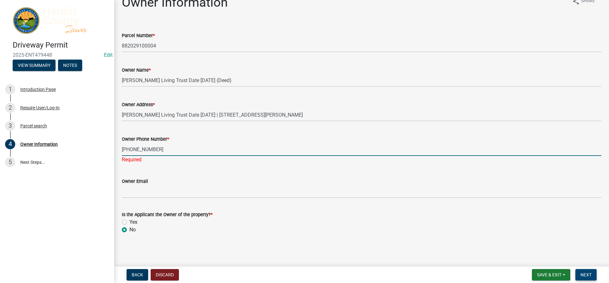
type input "[PHONE_NUMBER]"
click at [592, 273] on button "Next" at bounding box center [585, 274] width 21 height 11
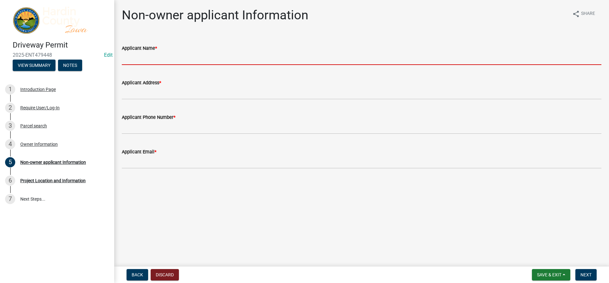
click at [162, 63] on input "Applicant Name *" at bounding box center [361, 58] width 479 height 13
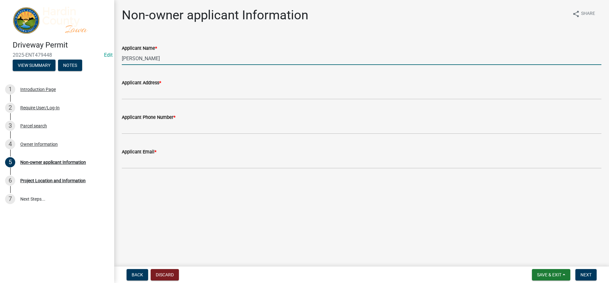
type input "[PERSON_NAME]"
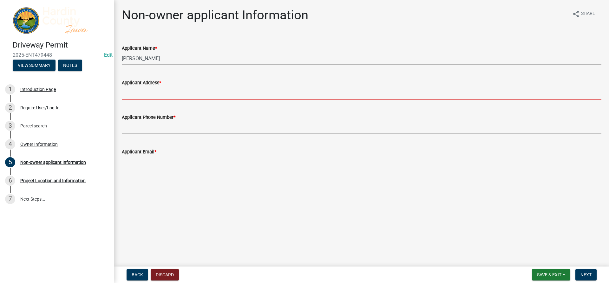
click at [153, 91] on input "Applicant Address *" at bounding box center [361, 93] width 479 height 13
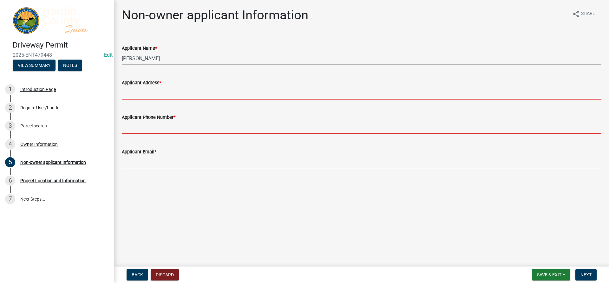
click at [129, 126] on form "Applicant Phone Number *" at bounding box center [361, 123] width 479 height 21
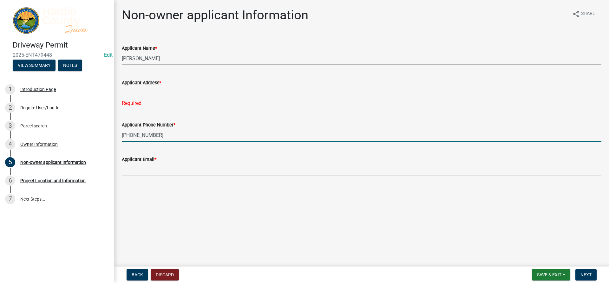
type input "[PHONE_NUMBER]"
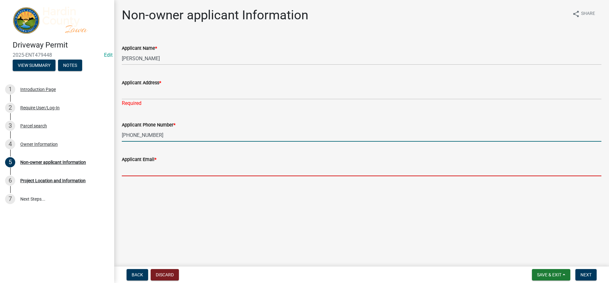
click at [175, 173] on input "Applicant Email *" at bounding box center [361, 169] width 479 height 13
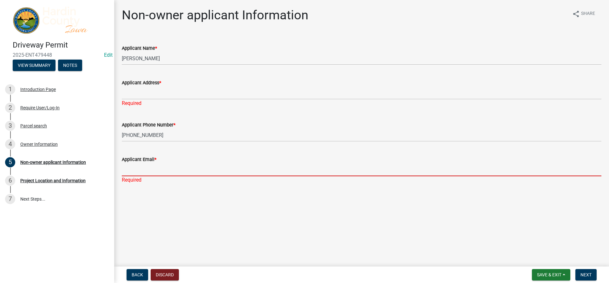
paste input "[EMAIL_ADDRESS][DOMAIN_NAME]"
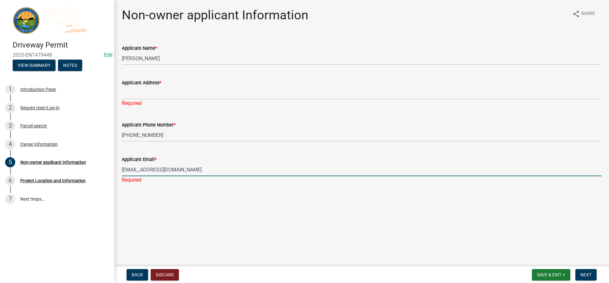
type input "[EMAIL_ADDRESS][DOMAIN_NAME]"
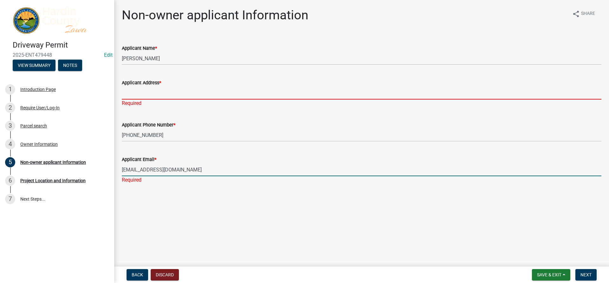
click at [154, 96] on input "Applicant Address *" at bounding box center [361, 93] width 479 height 13
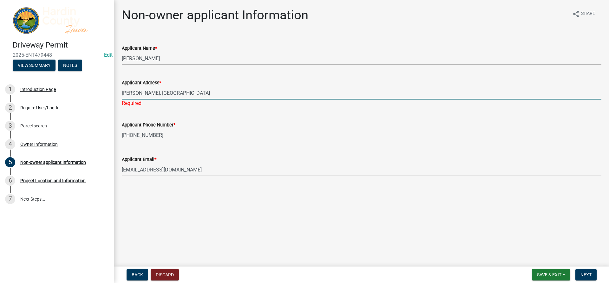
click at [127, 93] on input "[PERSON_NAME], [GEOGRAPHIC_DATA]" at bounding box center [361, 93] width 479 height 13
type input "[PERSON_NAME], [GEOGRAPHIC_DATA]"
click at [581, 275] on span "Next" at bounding box center [585, 274] width 11 height 5
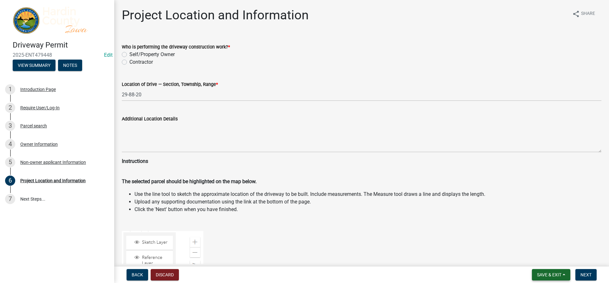
click at [549, 273] on span "Save & Exit" at bounding box center [549, 274] width 24 height 5
click at [541, 243] on button "Save" at bounding box center [544, 243] width 51 height 15
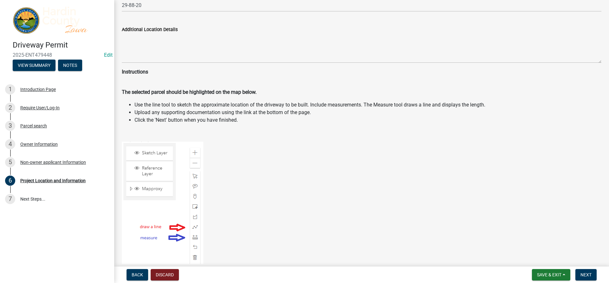
scroll to position [25, 0]
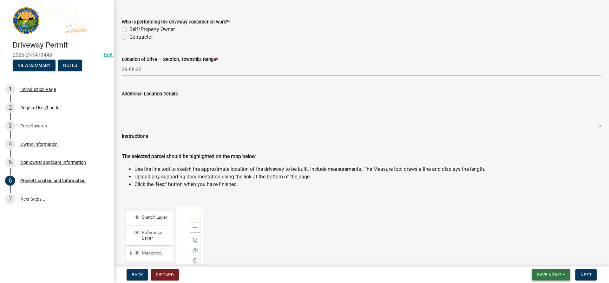
click at [554, 275] on span "Save & Exit" at bounding box center [549, 274] width 24 height 5
click at [550, 257] on button "Save & Exit" at bounding box center [544, 258] width 51 height 15
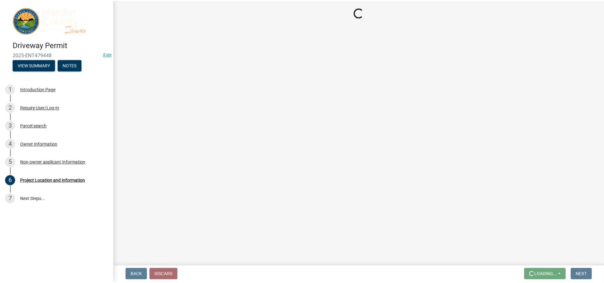
scroll to position [0, 0]
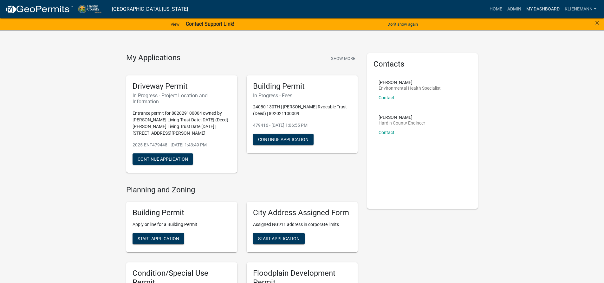
click at [537, 9] on link "My Dashboard" at bounding box center [543, 9] width 38 height 12
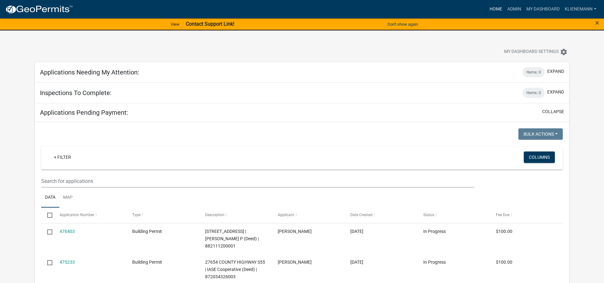
click at [494, 7] on link "Home" at bounding box center [496, 9] width 18 height 12
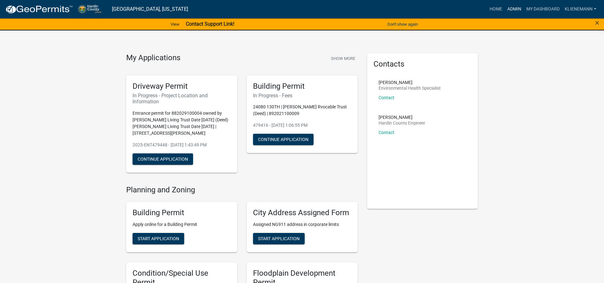
drag, startPoint x: 511, startPoint y: 10, endPoint x: 503, endPoint y: 16, distance: 9.4
click at [511, 10] on link "Admin" at bounding box center [514, 9] width 19 height 12
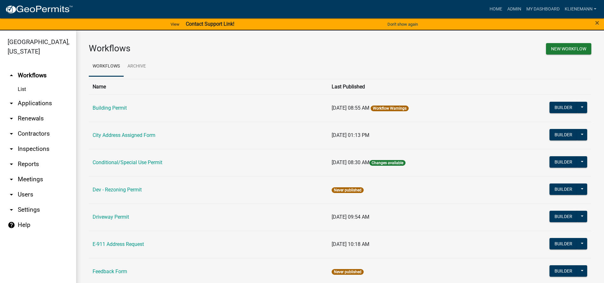
click at [36, 111] on link "arrow_drop_down Renewals" at bounding box center [38, 118] width 76 height 15
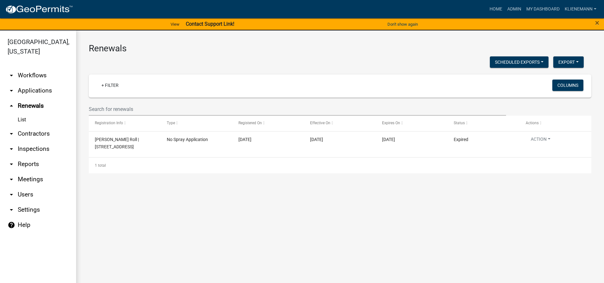
click at [33, 83] on link "arrow_drop_down Applications" at bounding box center [38, 90] width 76 height 15
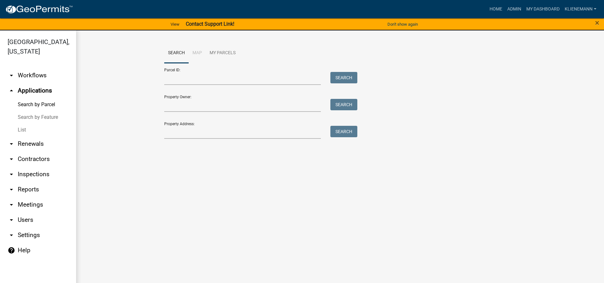
click at [31, 124] on link "List" at bounding box center [38, 130] width 76 height 13
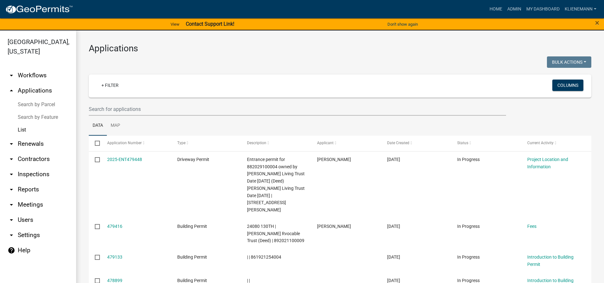
scroll to position [32, 0]
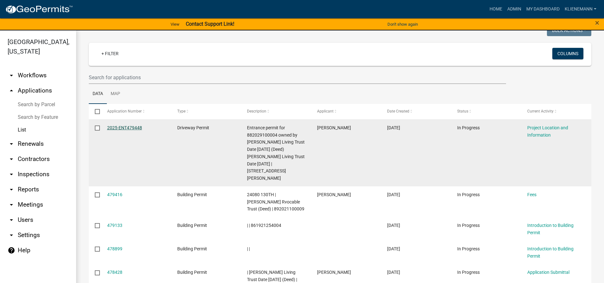
click at [119, 129] on link "2025-ENT479448" at bounding box center [124, 127] width 35 height 5
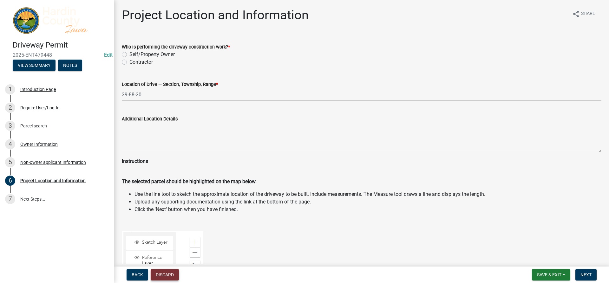
click at [165, 271] on button "Discard" at bounding box center [165, 274] width 28 height 11
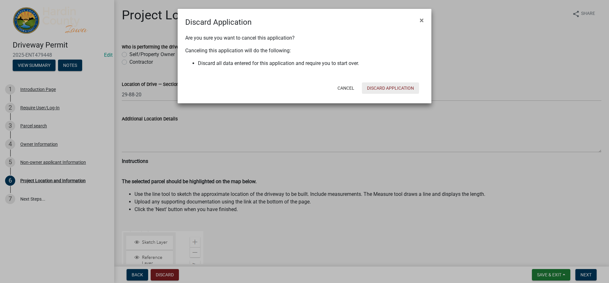
click at [375, 84] on button "Discard Application" at bounding box center [390, 87] width 57 height 11
